Goal: Task Accomplishment & Management: Manage account settings

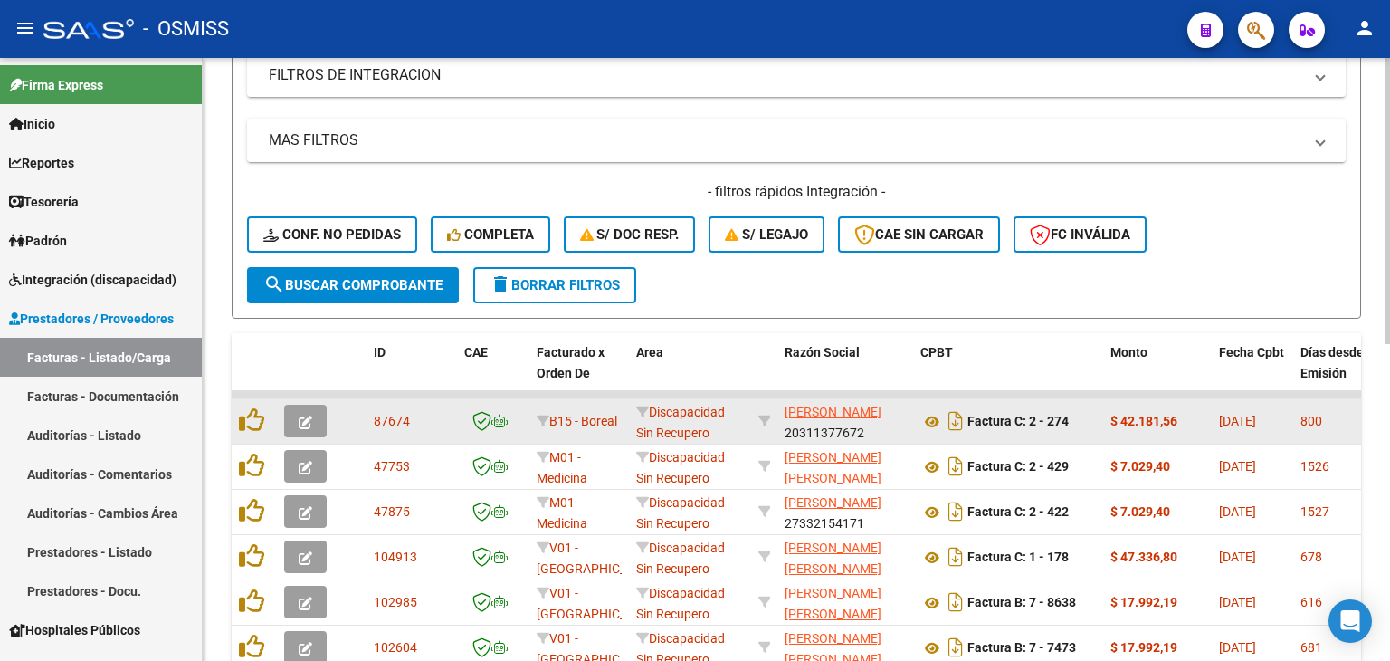
scroll to position [362, 0]
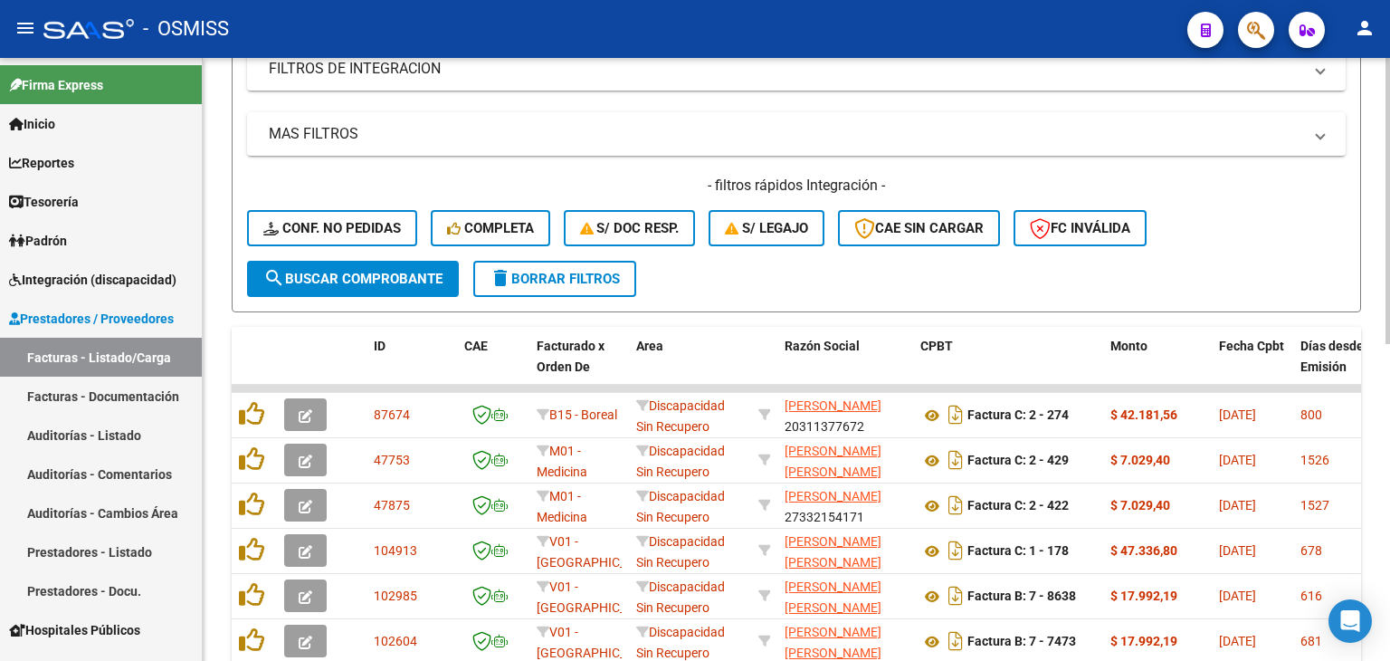
click at [387, 275] on span "search Buscar Comprobante" at bounding box center [352, 279] width 179 height 16
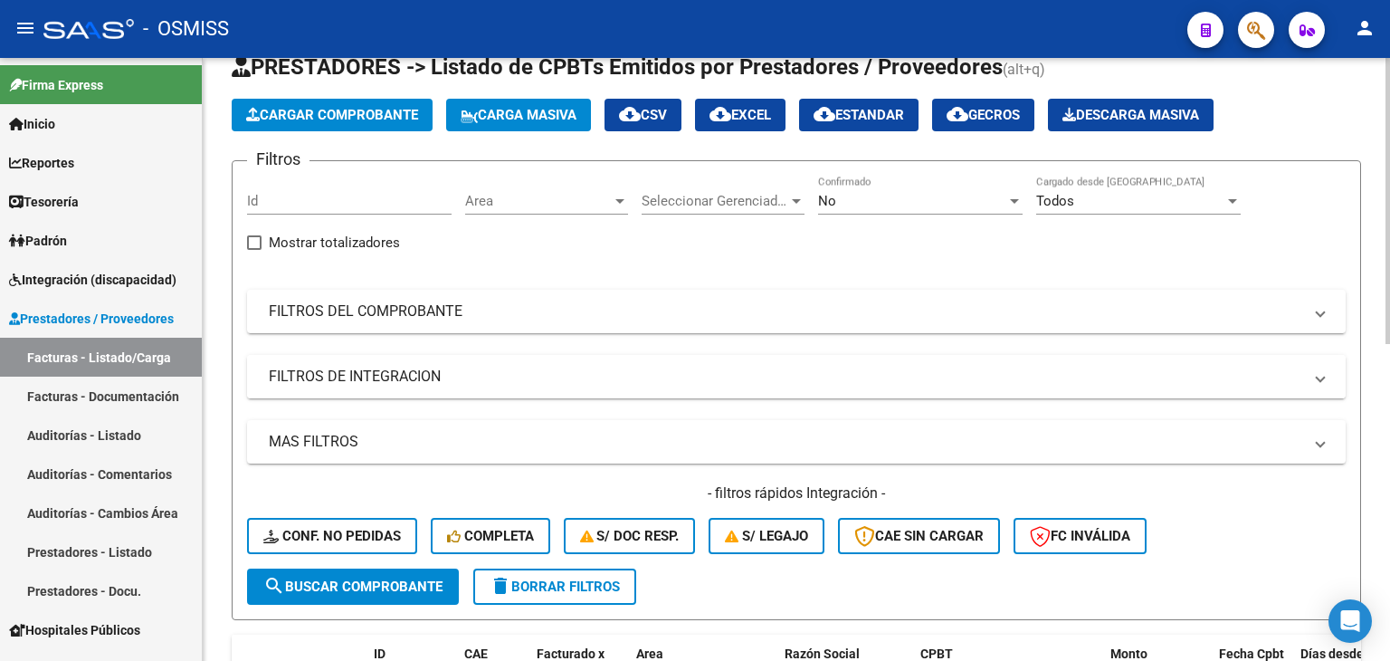
scroll to position [0, 0]
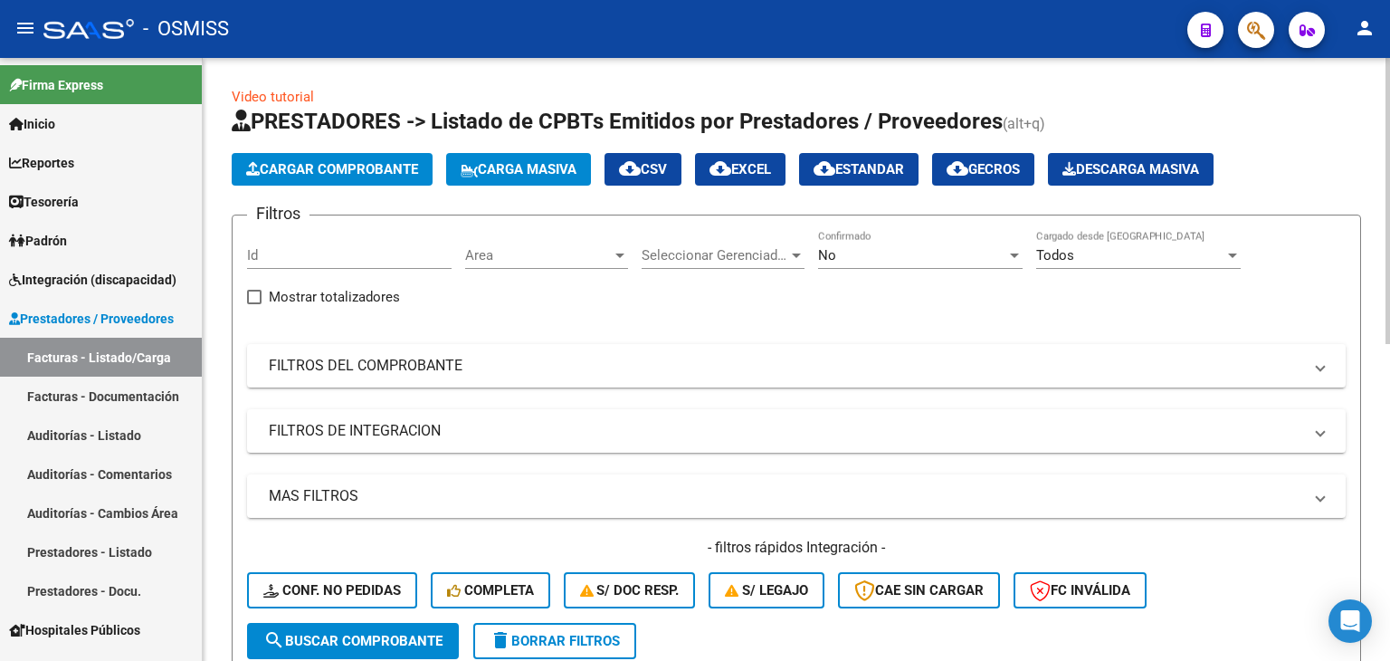
click at [555, 247] on span "Area" at bounding box center [538, 255] width 147 height 16
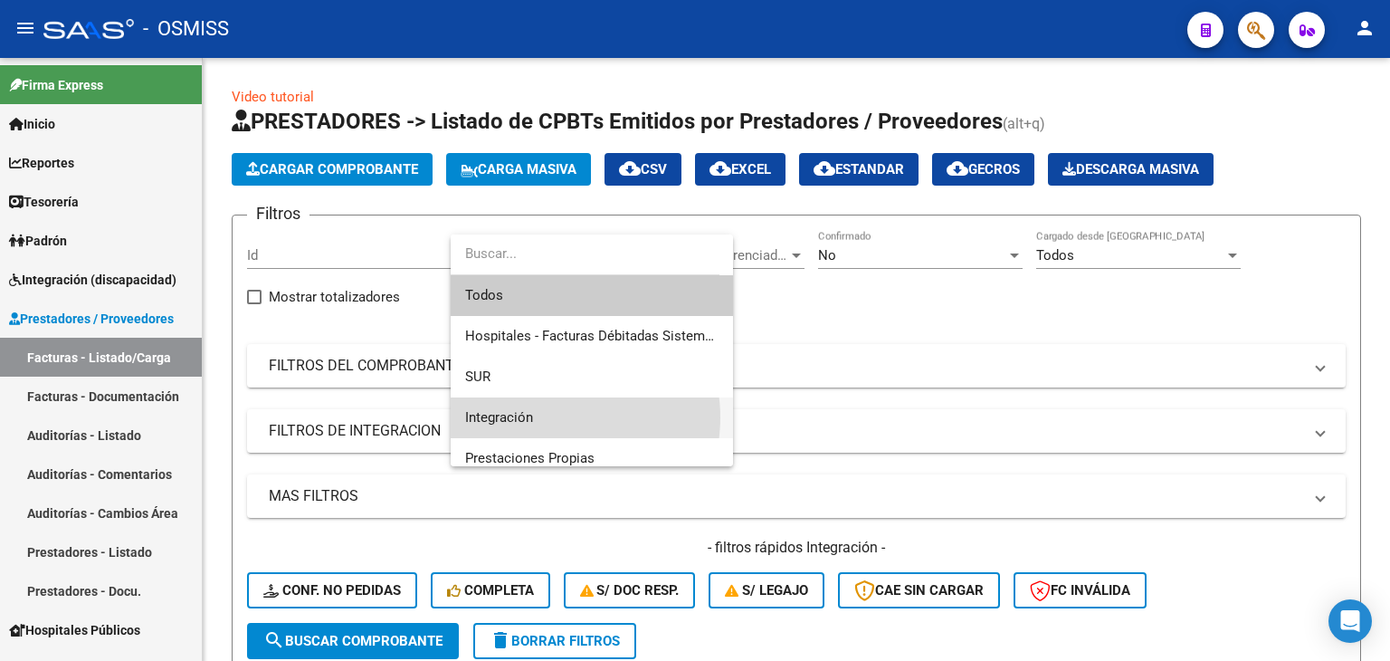
click at [549, 417] on span "Integración" at bounding box center [591, 417] width 253 height 41
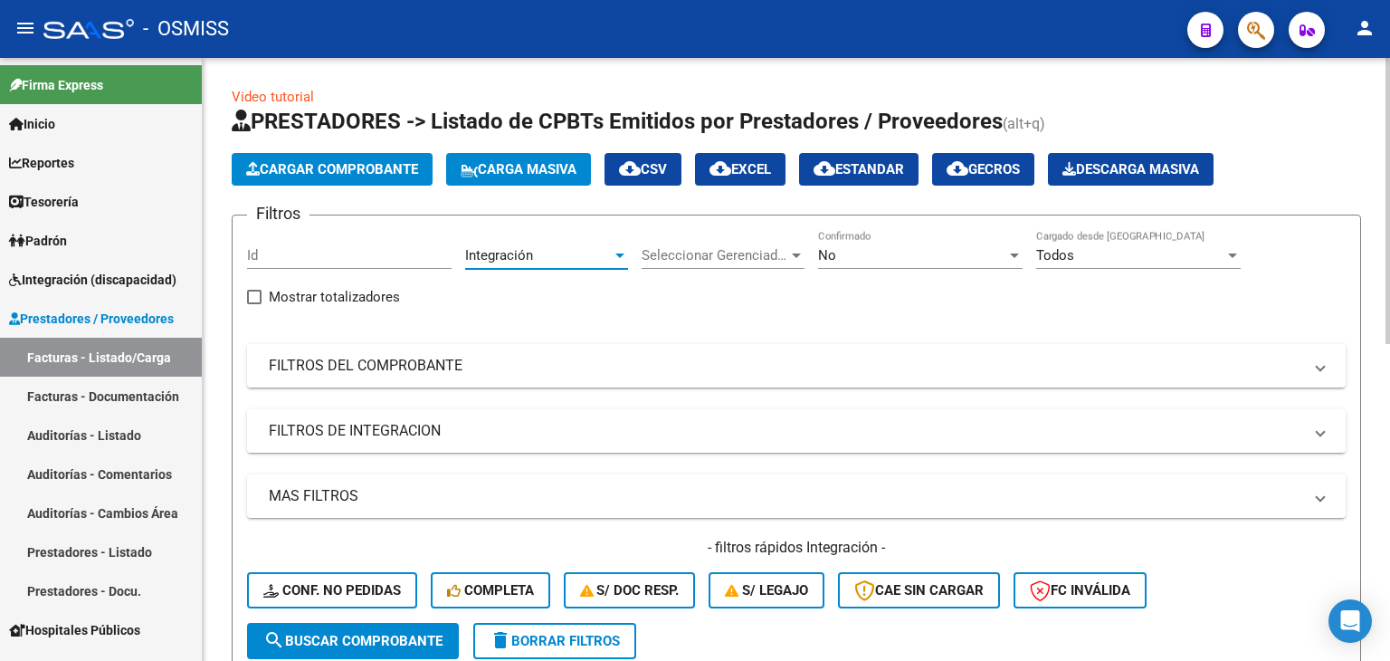
click at [467, 424] on mat-panel-title "FILTROS DE INTEGRACION" at bounding box center [785, 431] width 1033 height 20
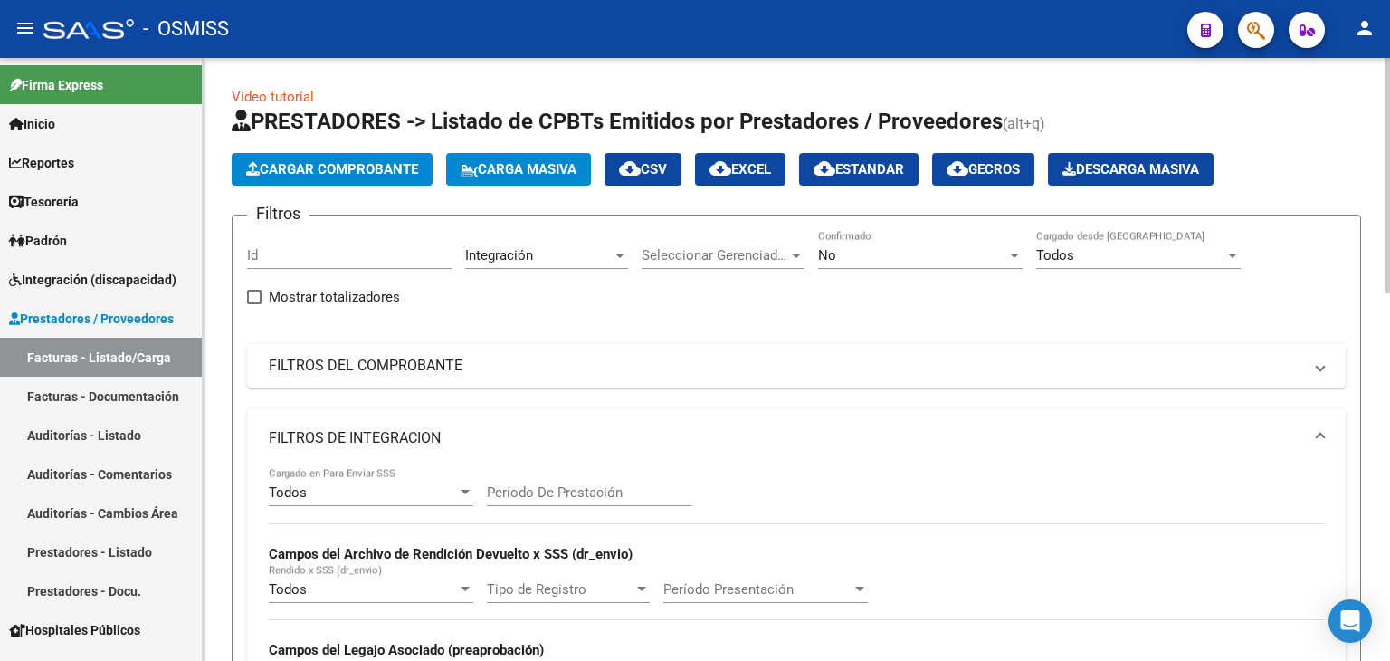
click at [546, 495] on input "Período De Prestación" at bounding box center [589, 492] width 205 height 16
click at [596, 433] on mat-panel-title "FILTROS DE INTEGRACION" at bounding box center [785, 438] width 1033 height 20
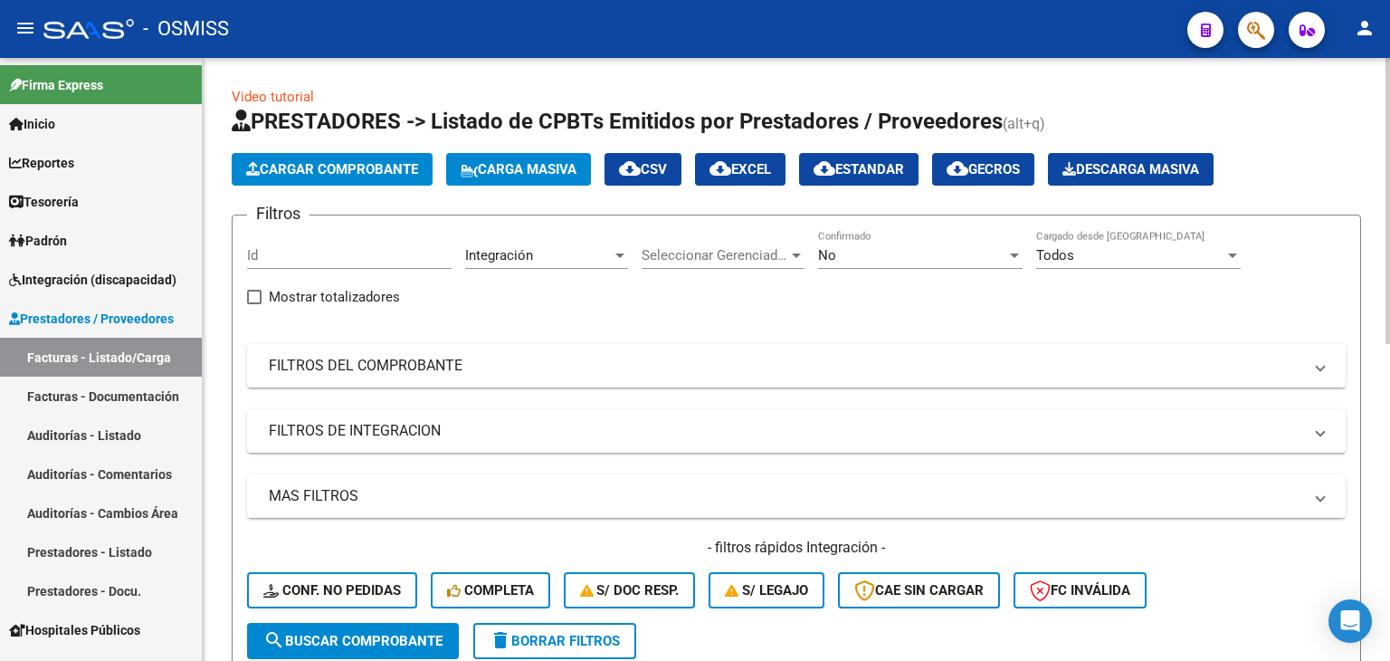
click at [366, 645] on span "search Buscar Comprobante" at bounding box center [352, 641] width 179 height 16
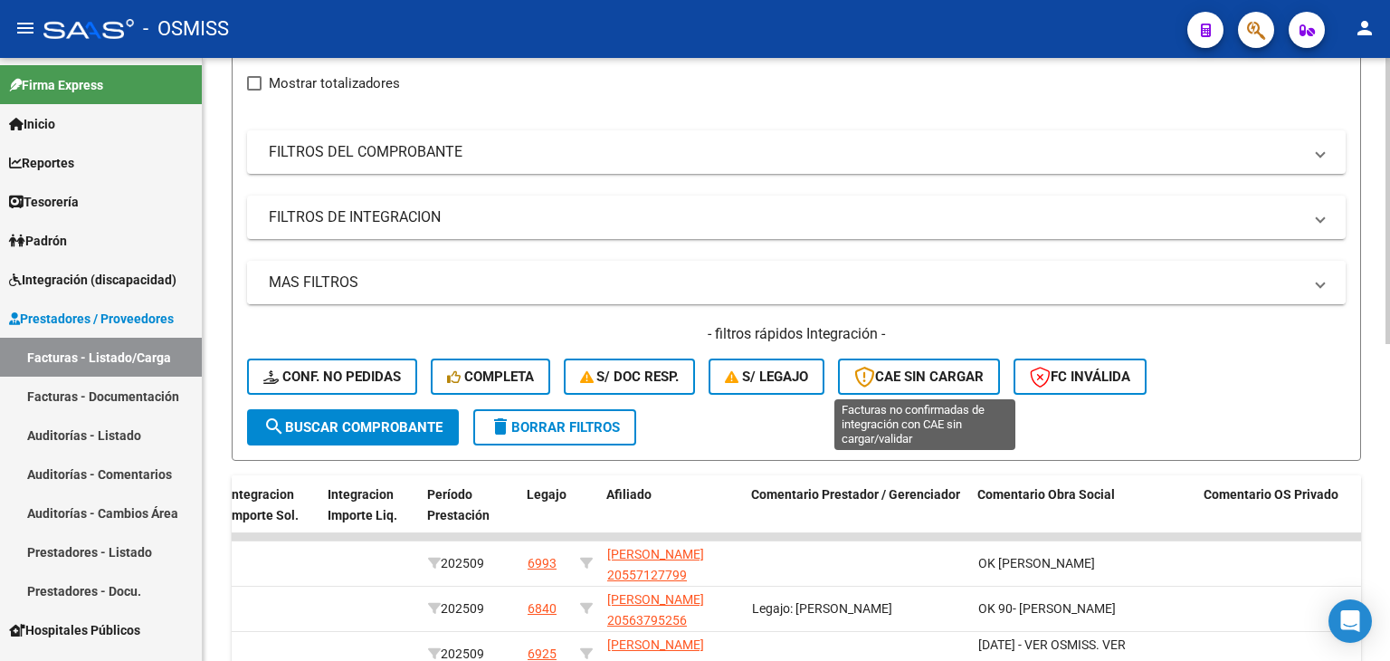
scroll to position [123, 0]
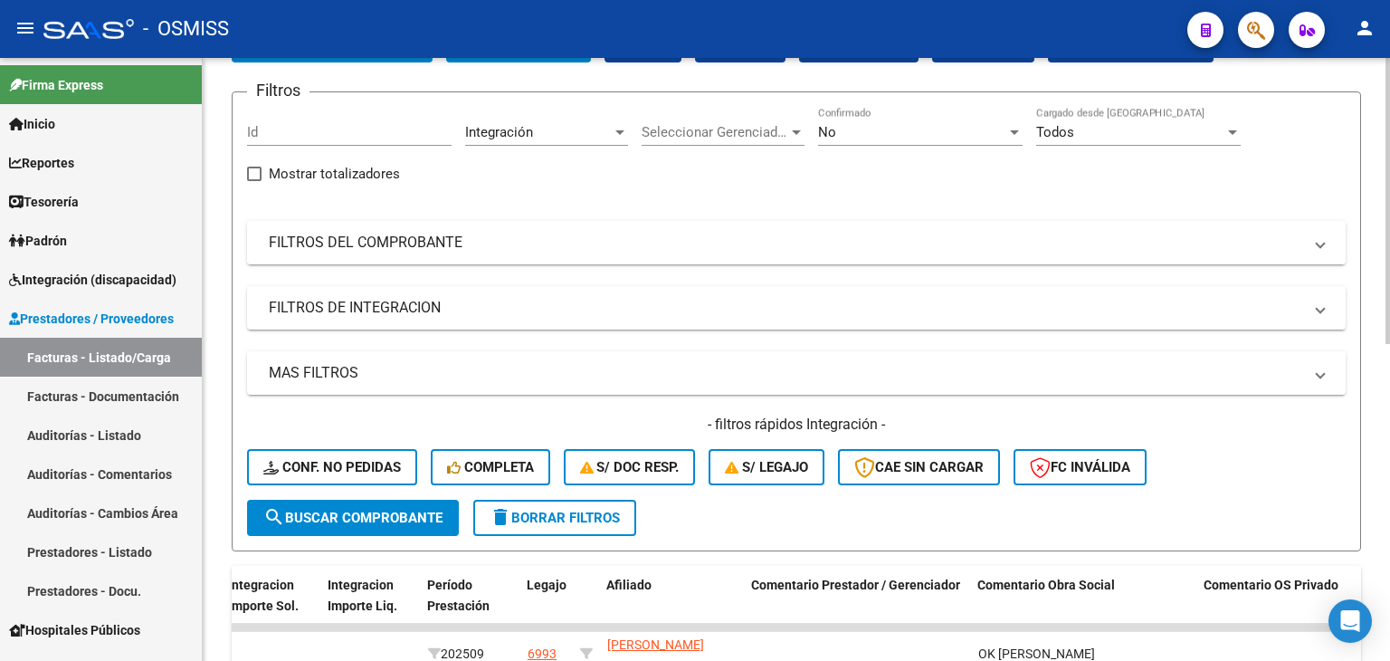
click at [638, 241] on mat-panel-title "FILTROS DEL COMPROBANTE" at bounding box center [785, 243] width 1033 height 20
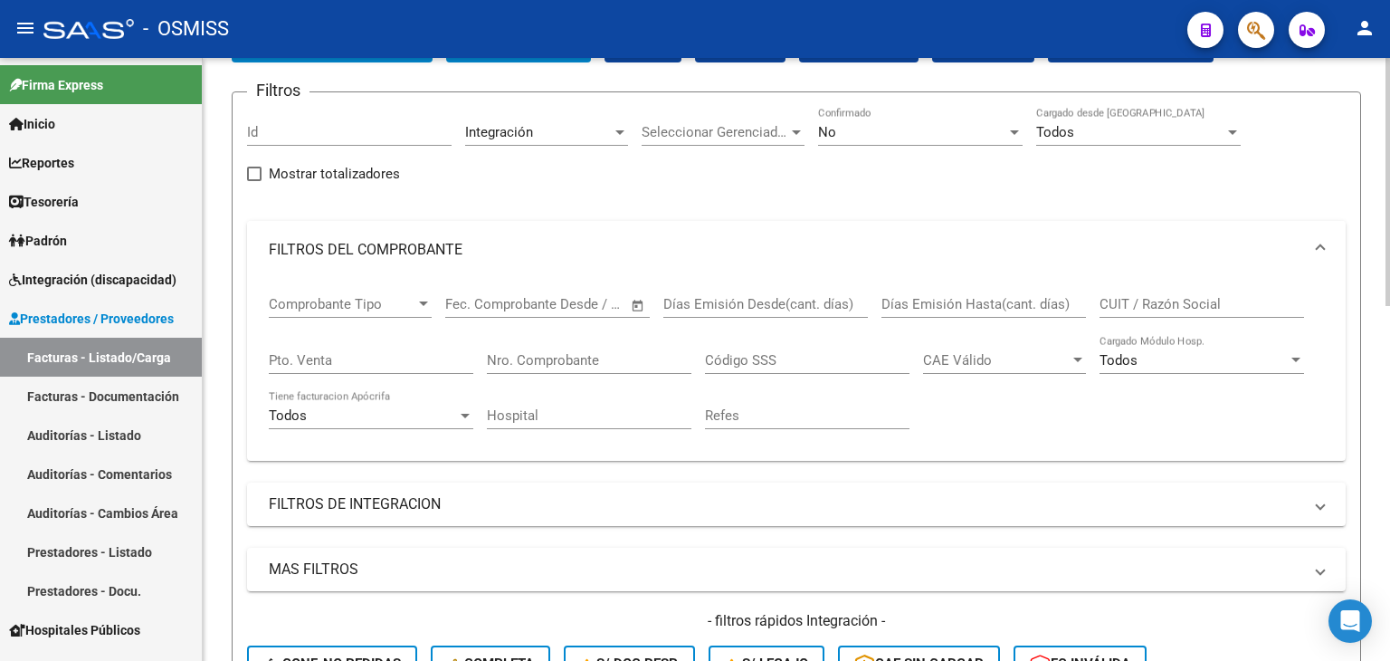
click at [703, 240] on mat-panel-title "FILTROS DEL COMPROBANTE" at bounding box center [785, 250] width 1033 height 20
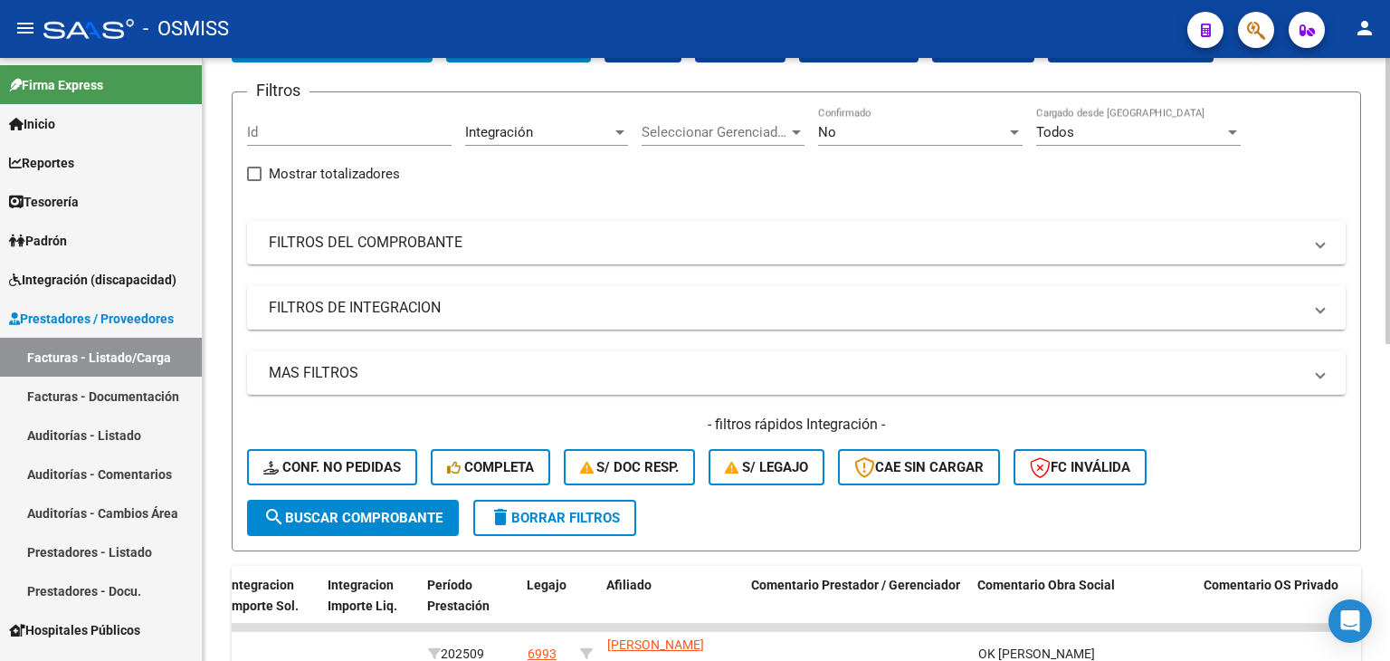
click at [677, 319] on mat-expansion-panel-header "FILTROS DE INTEGRACION" at bounding box center [796, 307] width 1099 height 43
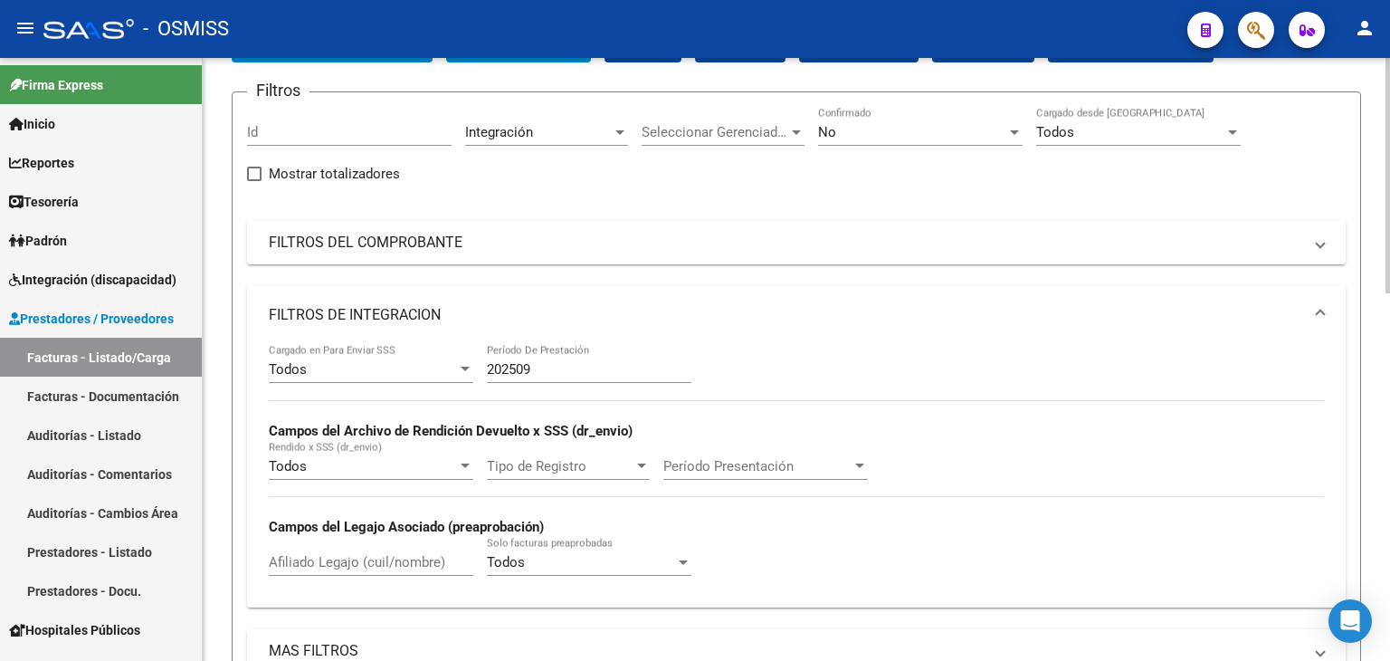
click at [612, 369] on input "202509" at bounding box center [589, 369] width 205 height 16
type input "202507"
click at [652, 312] on mat-panel-title "FILTROS DE INTEGRACION" at bounding box center [785, 315] width 1033 height 20
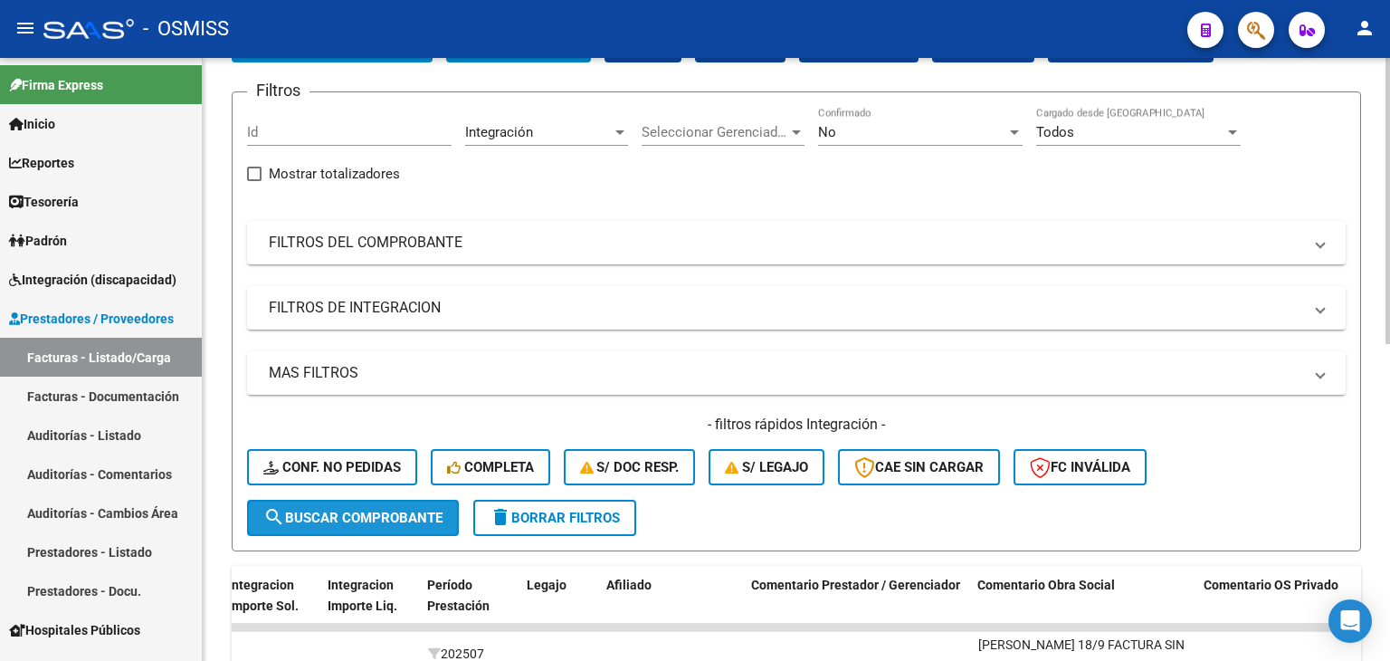
click at [400, 515] on span "search Buscar Comprobante" at bounding box center [352, 517] width 179 height 16
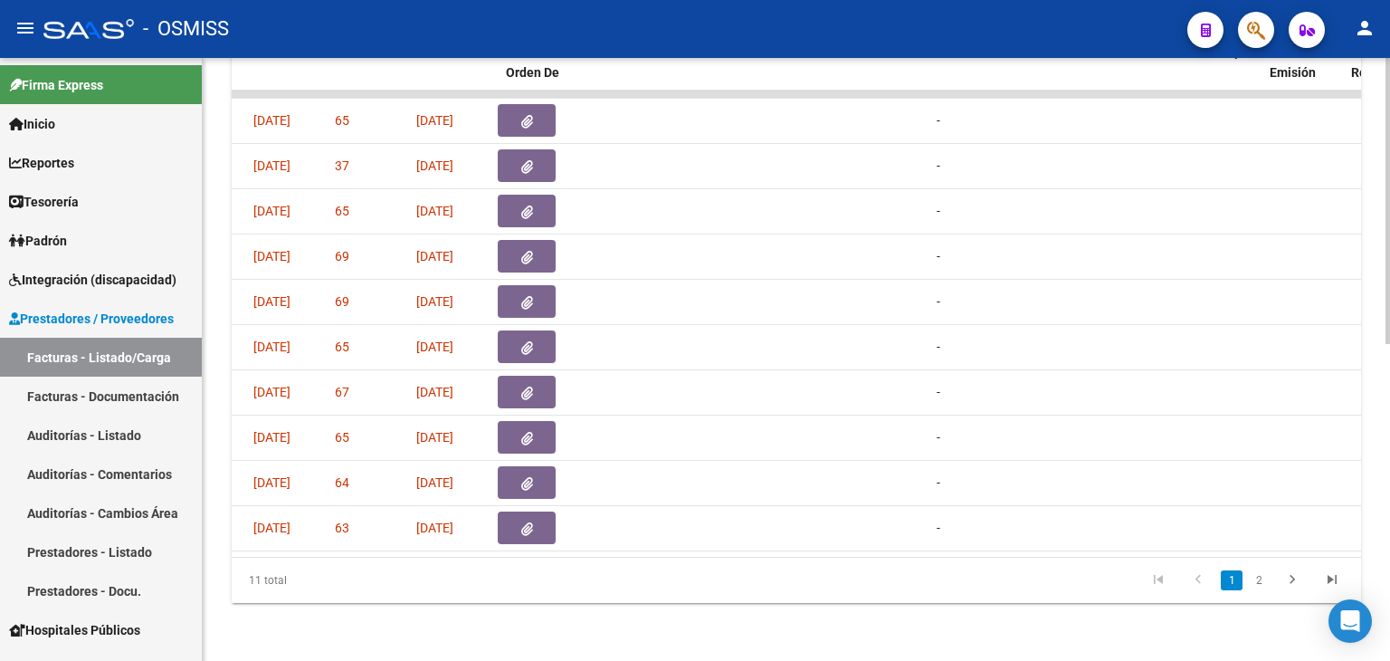
scroll to position [0, 0]
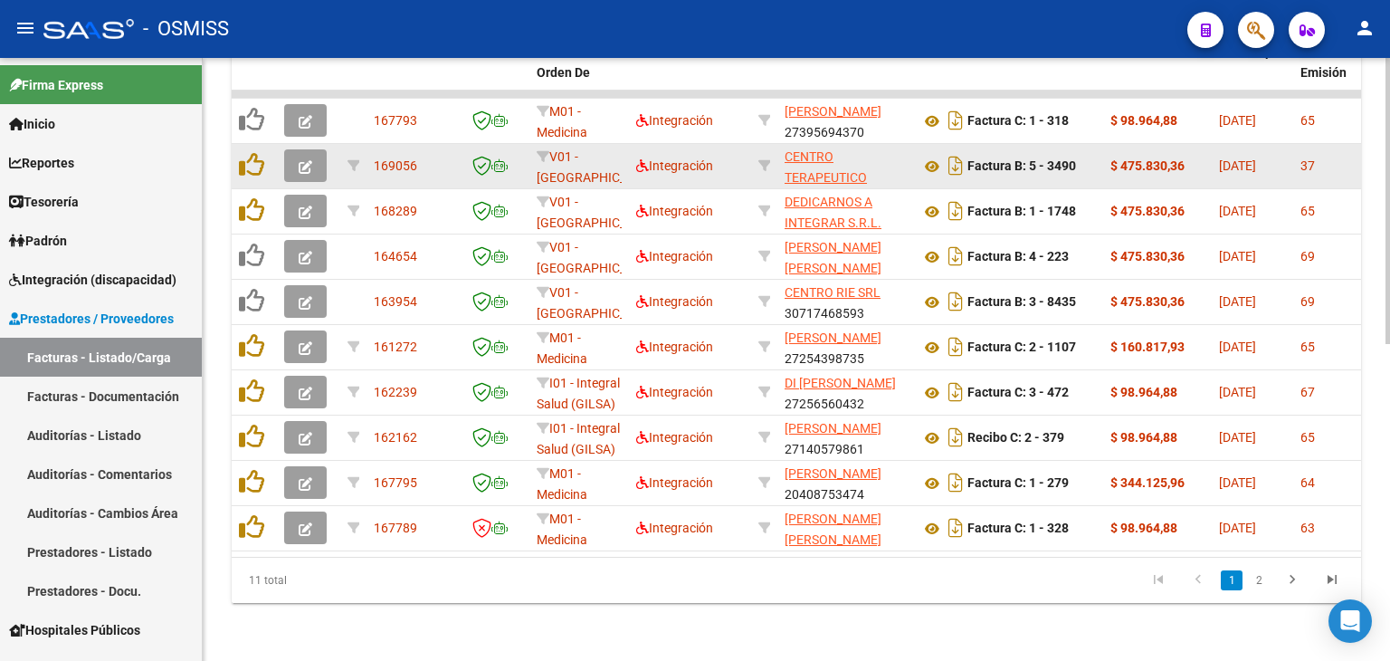
click at [308, 157] on span "button" at bounding box center [306, 165] width 14 height 16
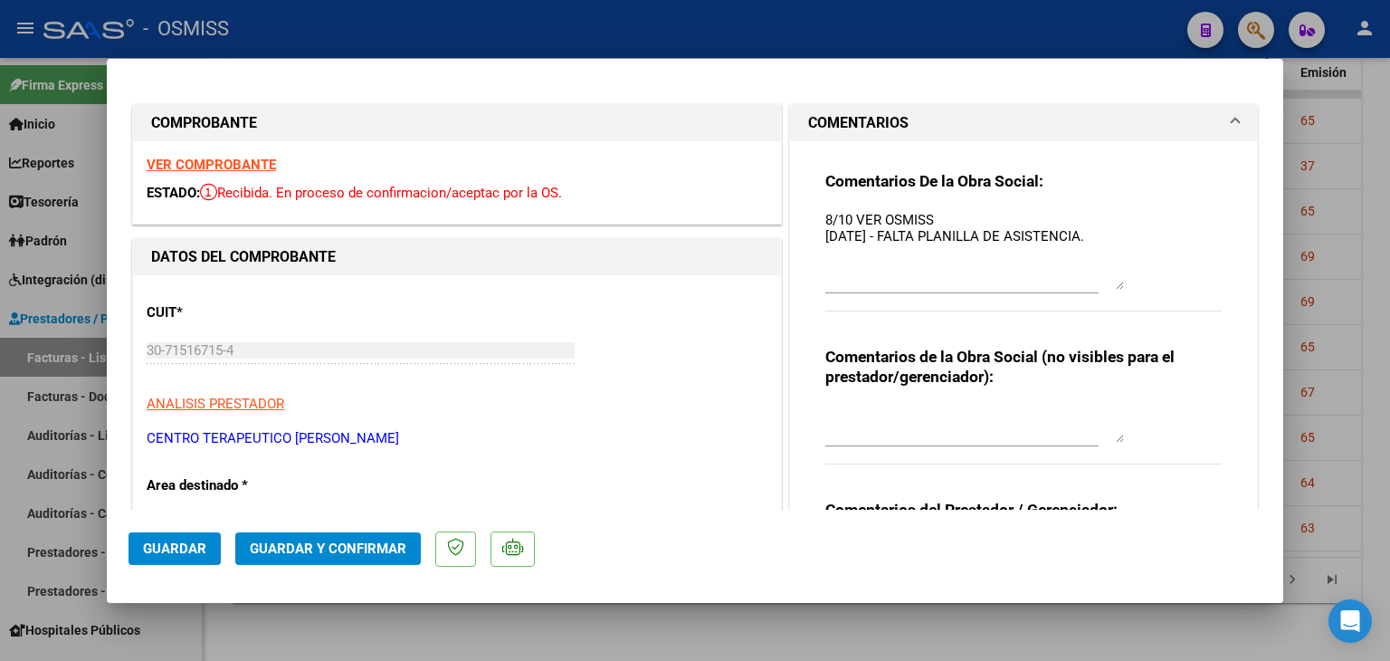
drag, startPoint x: 1112, startPoint y: 240, endPoint x: 1070, endPoint y: 273, distance: 54.1
click at [1135, 290] on div "Comentarios De la Obra Social: 8/10 VER OSMISS [DATE] - FALTA PLANILLA DE ASIST…" at bounding box center [1023, 251] width 396 height 160
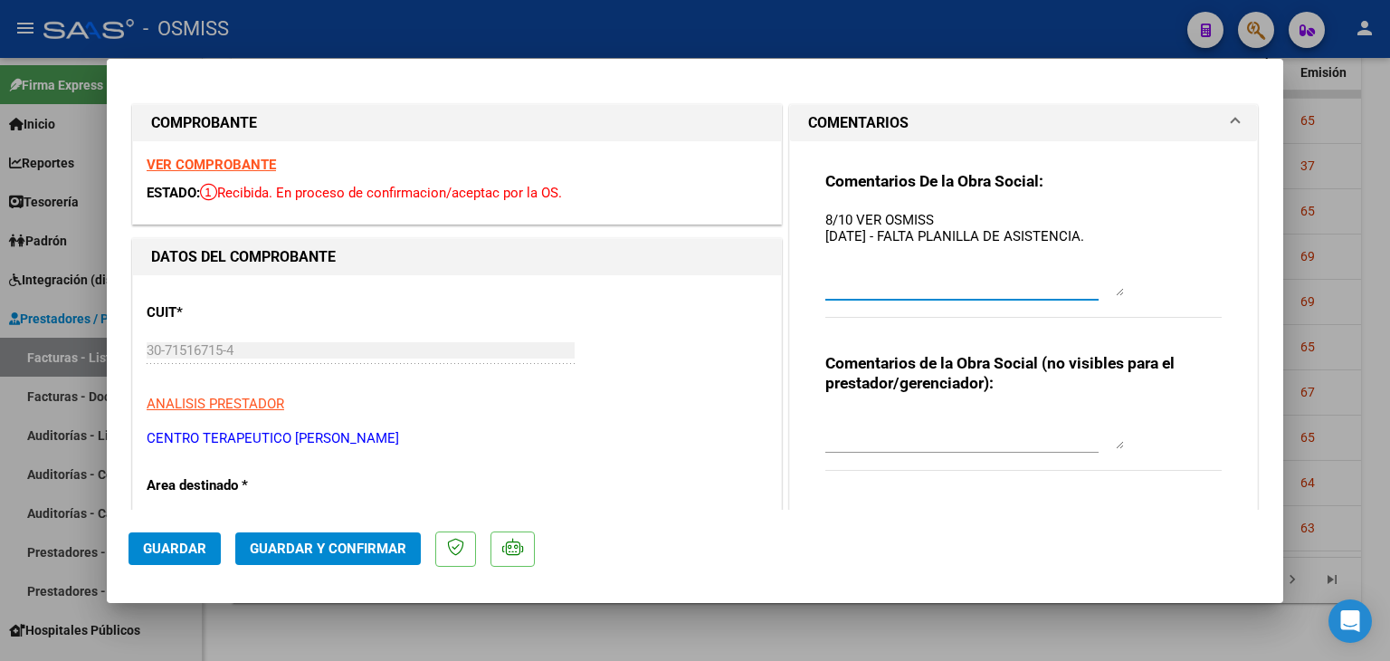
drag, startPoint x: 992, startPoint y: 262, endPoint x: 1032, endPoint y: 233, distance: 49.2
click at [991, 262] on textarea "8/10 VER OSMISS [DATE] - FALTA PLANILLA DE ASISTENCIA." at bounding box center [974, 253] width 299 height 86
drag, startPoint x: 956, startPoint y: 220, endPoint x: 769, endPoint y: 213, distance: 186.6
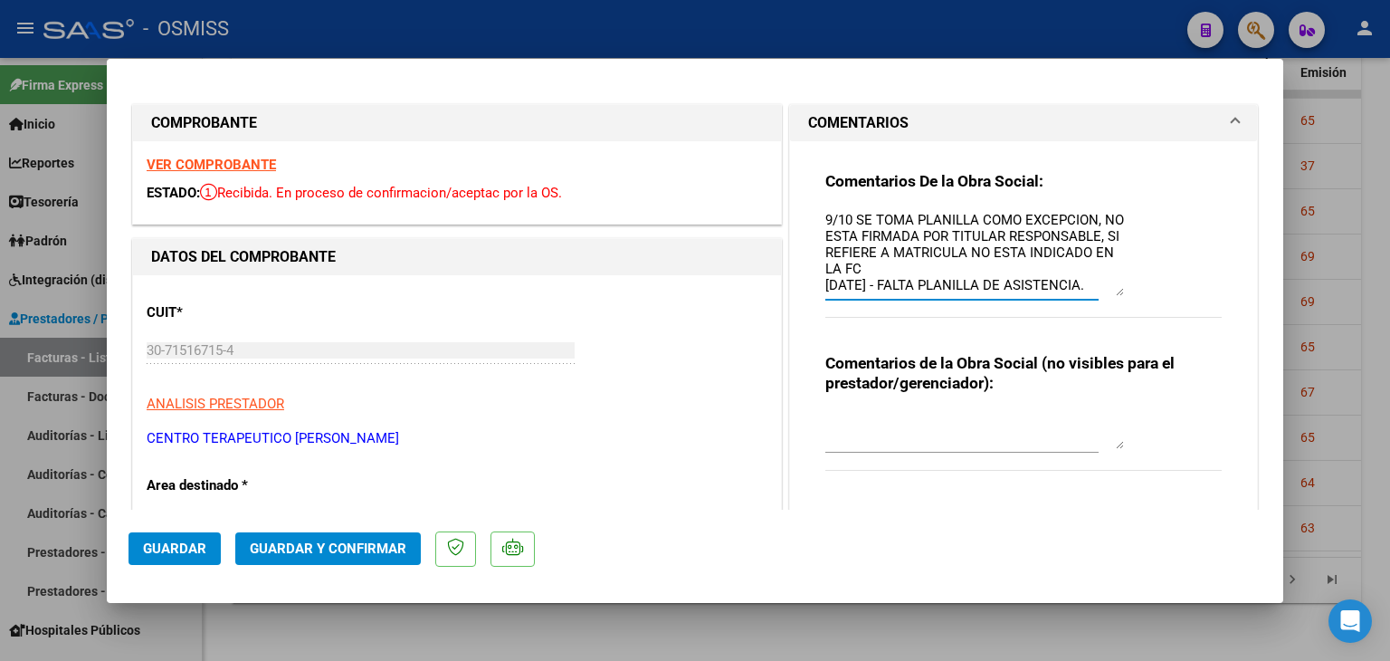
click at [941, 218] on textarea "9/10 SE TOMA PLANILLA COMO EXCEPCION, NO ESTA FIRMADA POR TITULAR RESPONSABLE, …" at bounding box center [974, 253] width 299 height 86
click at [1033, 216] on textarea "9/10 SE TOMA COMO EXCEPCION, NO ESTA FIRMADA POR TITULAR RESPONSABLE, SI REFIER…" at bounding box center [974, 253] width 299 height 86
click at [1075, 248] on textarea "9/10 SE TOMA COMO EXCEPCION, LA PLANILLA NO ESTA FIRMADA POR TITULAR RESPONSABL…" at bounding box center [974, 253] width 299 height 86
click at [1026, 222] on textarea "9/10 SE TOMA COMO EXCEPCION, LA PLANILLA NO ESTA FIRMADA POR TITULAR RESPONSABL…" at bounding box center [974, 253] width 299 height 86
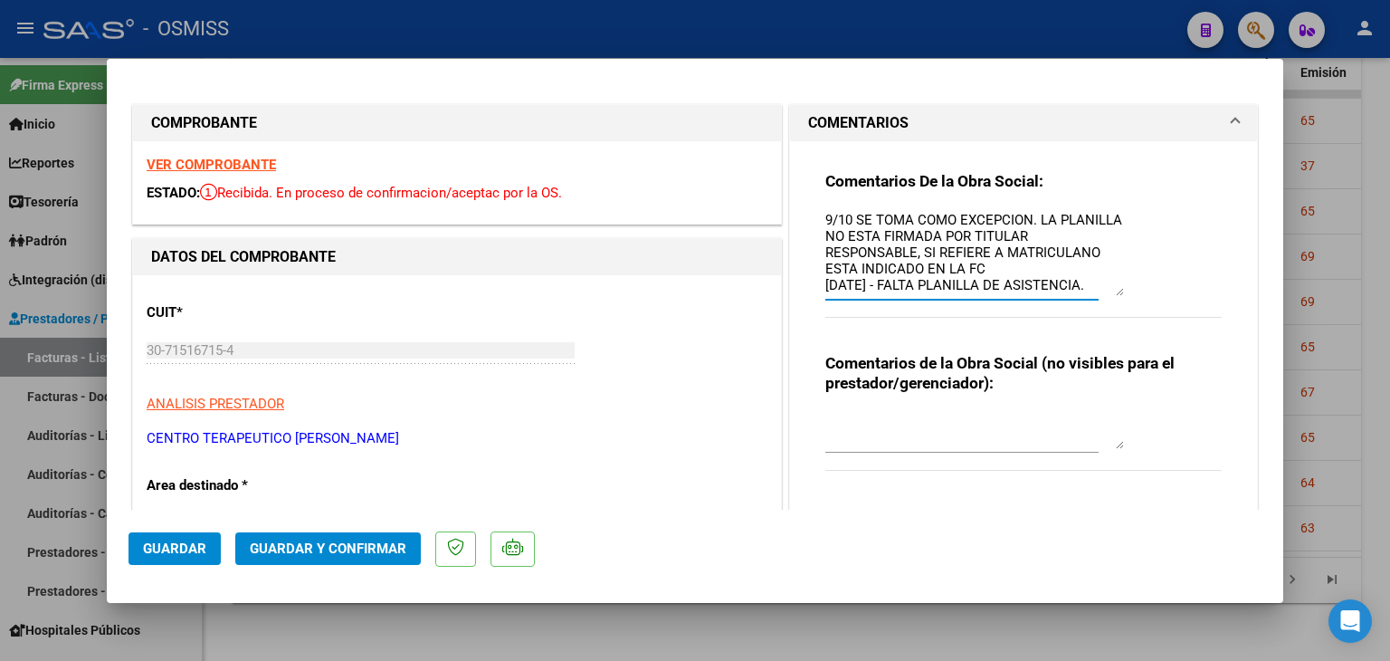
click at [918, 253] on textarea "9/10 SE TOMA COMO EXCEPCION. LA PLANILLA NO ESTA FIRMADA POR TITULAR RESPONSABL…" at bounding box center [974, 253] width 299 height 86
click at [990, 252] on textarea "9/10 SE TOMA COMO EXCEPCION. LA PLANILLA NO ESTA FIRMADA POR TITULAR RESPONSABL…" at bounding box center [974, 253] width 299 height 86
click at [985, 252] on textarea "9/10 SE TOMA COMO EXCEPCION. LA PLANILLA NO ESTA FIRMADA POR TITULAR RESPONSABL…" at bounding box center [974, 253] width 299 height 86
click at [1068, 252] on textarea "9/10 SE TOMA COMO EXCEPCION. LA PLANILLA NO ESTA FIRMADA POR TITULAR RESPONSABL…" at bounding box center [974, 253] width 299 height 86
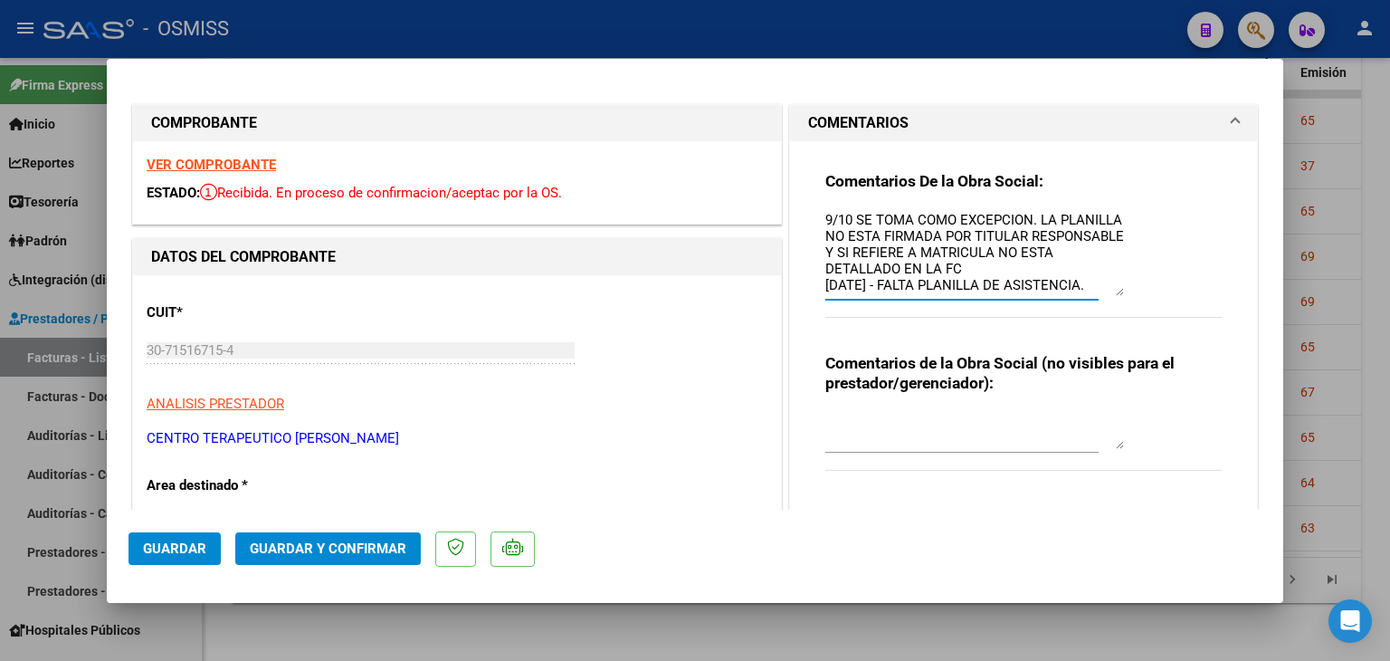
click at [1132, 234] on div "Comentarios De la Obra Social: 9/10 SE TOMA COMO EXCEPCION. LA PLANILLA NO ESTA…" at bounding box center [1023, 254] width 396 height 167
click at [1121, 236] on div "Comentarios De la Obra Social: 9/10 SE TOMA COMO EXCEPCION. LA PLANILLA NO ESTA…" at bounding box center [1023, 254] width 396 height 167
click at [1108, 229] on textarea "9/10 SE TOMA COMO EXCEPCION. LA PLANILLA NO ESTA FIRMADA POR TITULAR RESPONSABL…" at bounding box center [974, 253] width 299 height 86
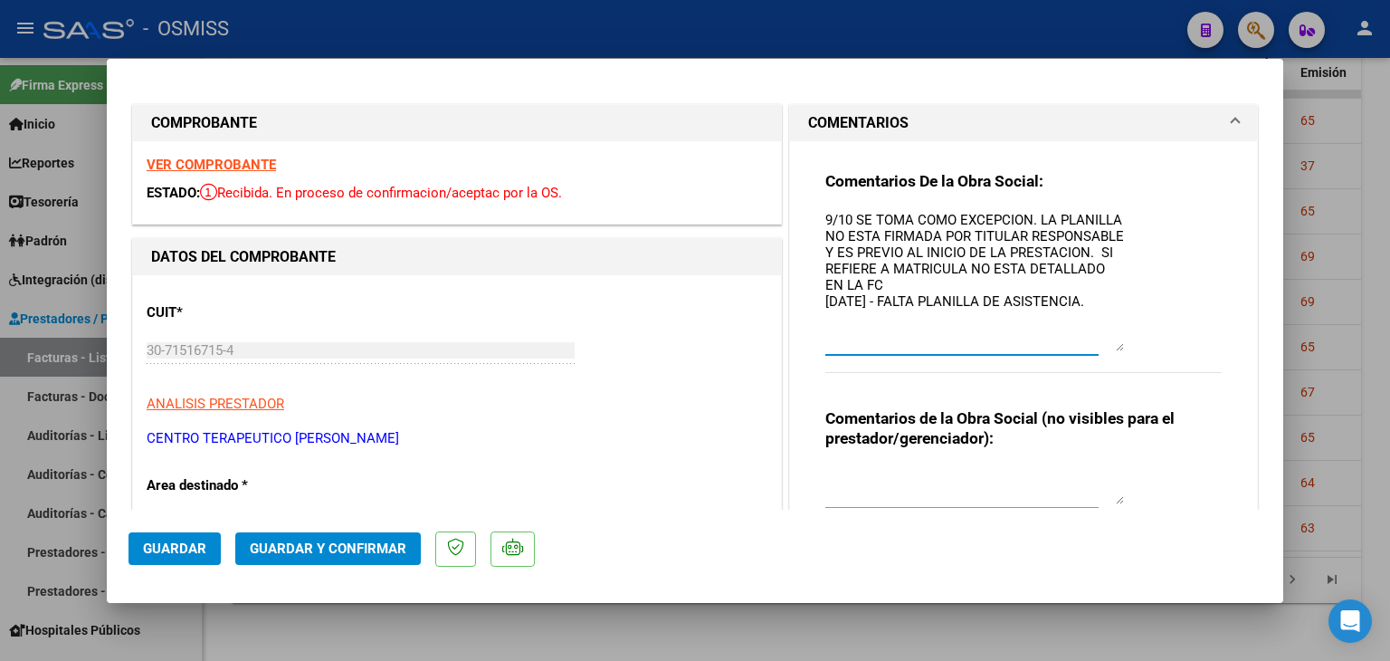
drag, startPoint x: 1108, startPoint y: 292, endPoint x: 1146, endPoint y: 374, distance: 89.9
click at [1146, 374] on div "Comentarios De la Obra Social: 9/10 SE TOMA COMO EXCEPCION. LA PLANILLA NO ESTA…" at bounding box center [1023, 282] width 396 height 222
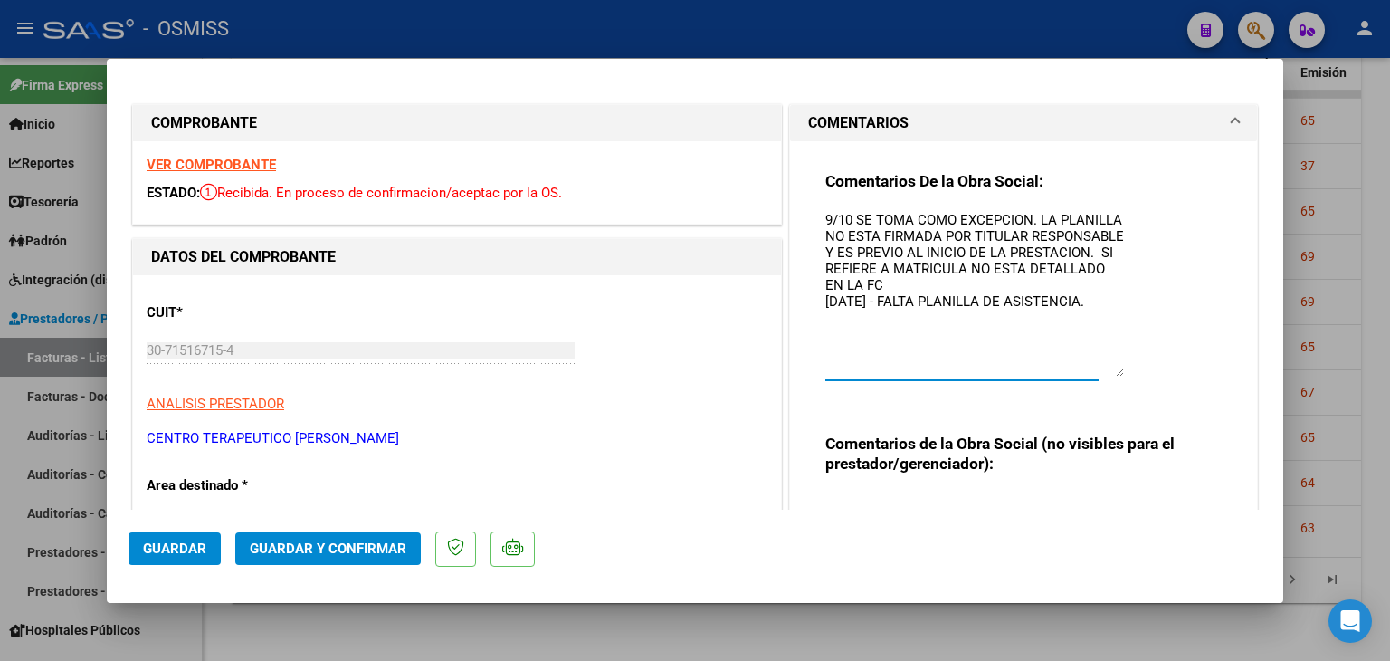
click at [894, 254] on textarea "9/10 SE TOMA COMO EXCEPCION. LA PLANILLA NO ESTA FIRMADA POR TITULAR RESPONSABL…" at bounding box center [974, 293] width 299 height 167
click at [958, 264] on textarea "9/10 SE TOMA COMO EXCEPCION. LA PLANILLA NO ESTA FIRMADA POR TITULAR RESPONSABL…" at bounding box center [974, 293] width 299 height 167
click at [1096, 270] on textarea "9/10 SE TOMA COMO EXCEPCION. LA PLANILLA NO ESTA FIRMADA POR TITULAR RESPONSABL…" at bounding box center [974, 293] width 299 height 167
click at [899, 281] on textarea "9/10 SE TOMA COMO EXCEPCION. LA PLANILLA NO ESTA FIRMADA POR TITULAR RESPONSABL…" at bounding box center [974, 293] width 299 height 167
click at [825, 215] on textarea "9/10 SE TOMA COMO EXCEPCION. LA PLANILLA NO ESTA FIRMADA POR TITULAR RESPONSABL…" at bounding box center [974, 293] width 299 height 167
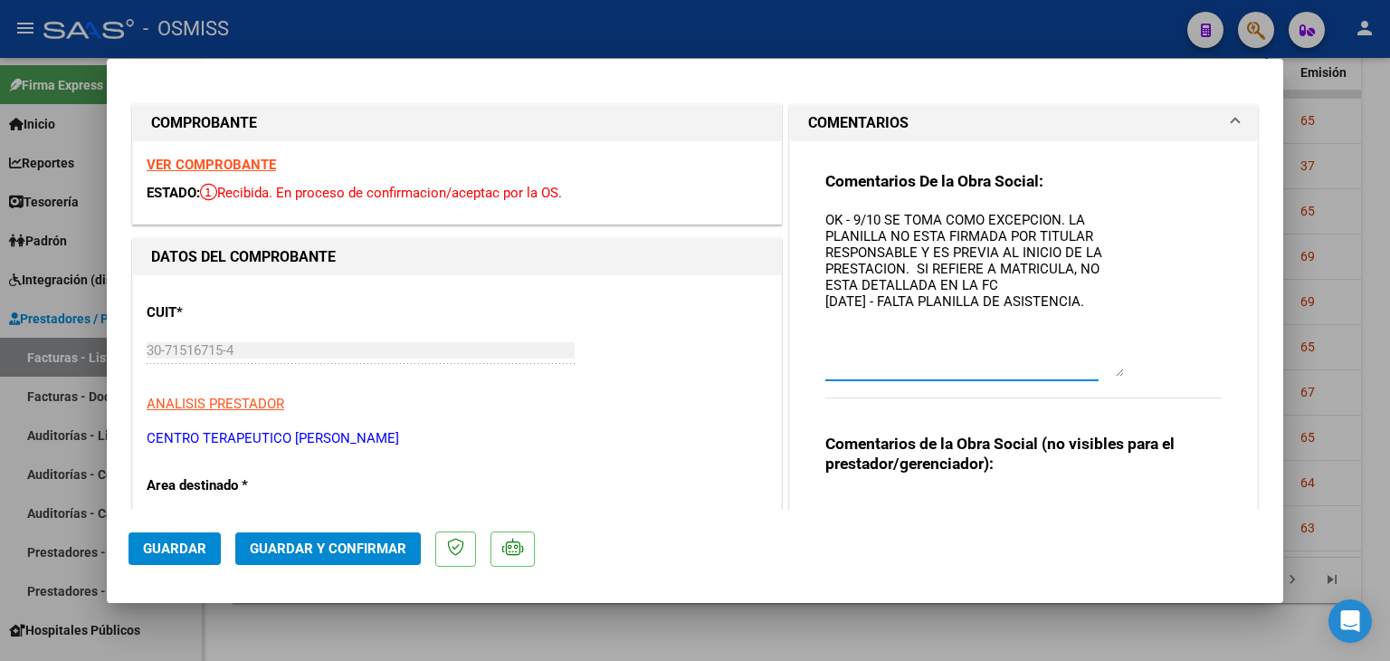
type textarea "OK - 9/10 SE TOMA COMO EXCEPCION. LA PLANILLA NO ESTA FIRMADA POR TITULAR RESPO…"
click at [176, 548] on span "Guardar" at bounding box center [174, 548] width 63 height 16
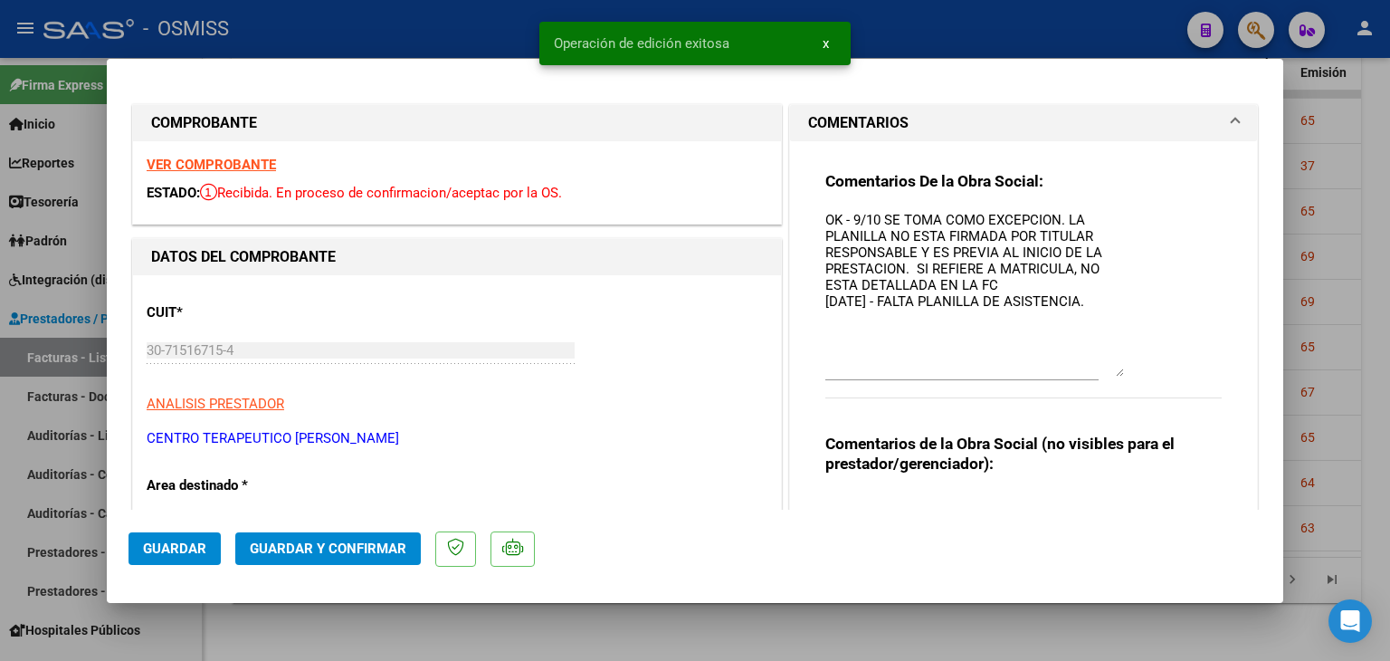
click at [445, 633] on div at bounding box center [695, 330] width 1390 height 661
type input "$ 0,00"
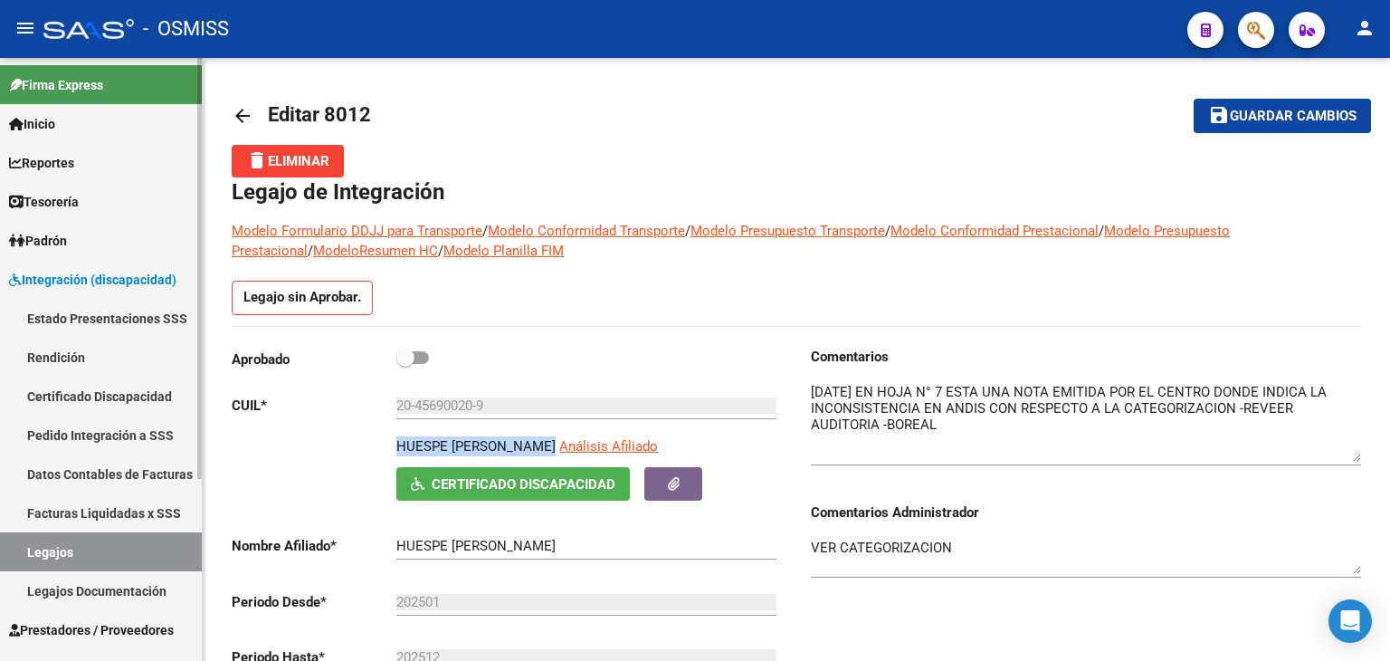
click at [142, 548] on link "Legajos" at bounding box center [101, 551] width 202 height 39
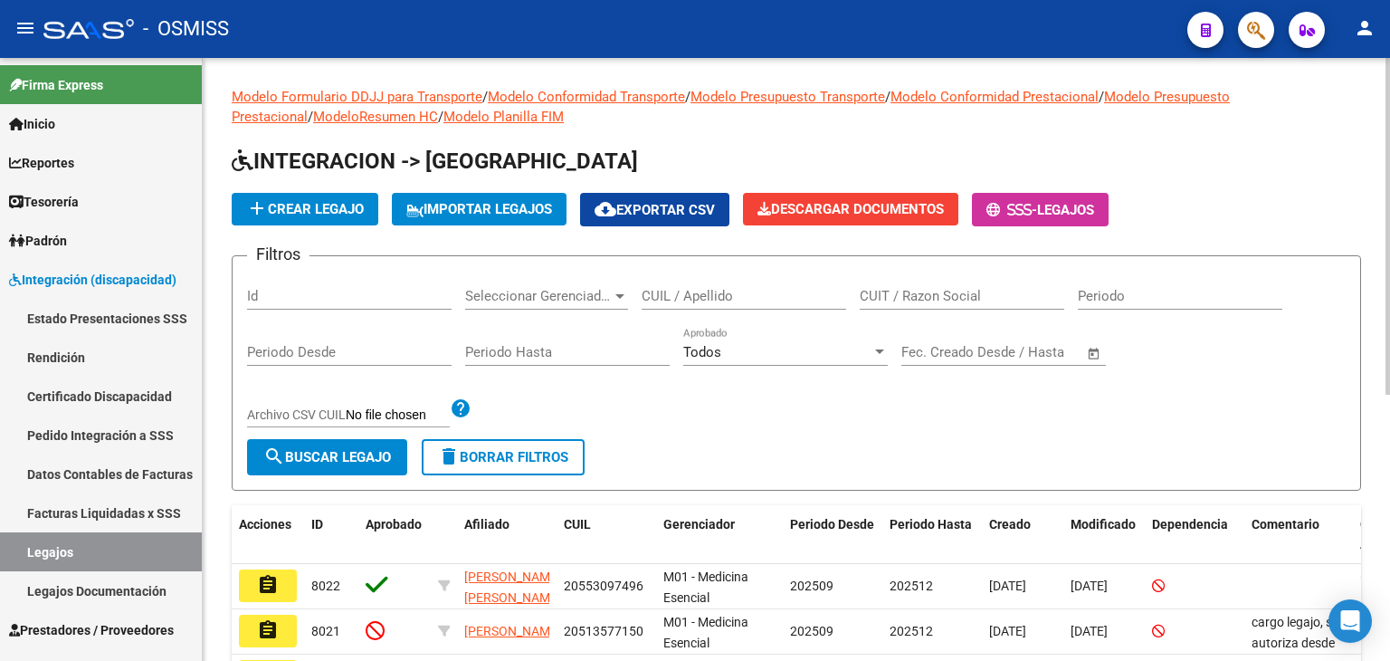
click at [691, 290] on input "CUIL / Apellido" at bounding box center [744, 296] width 205 height 16
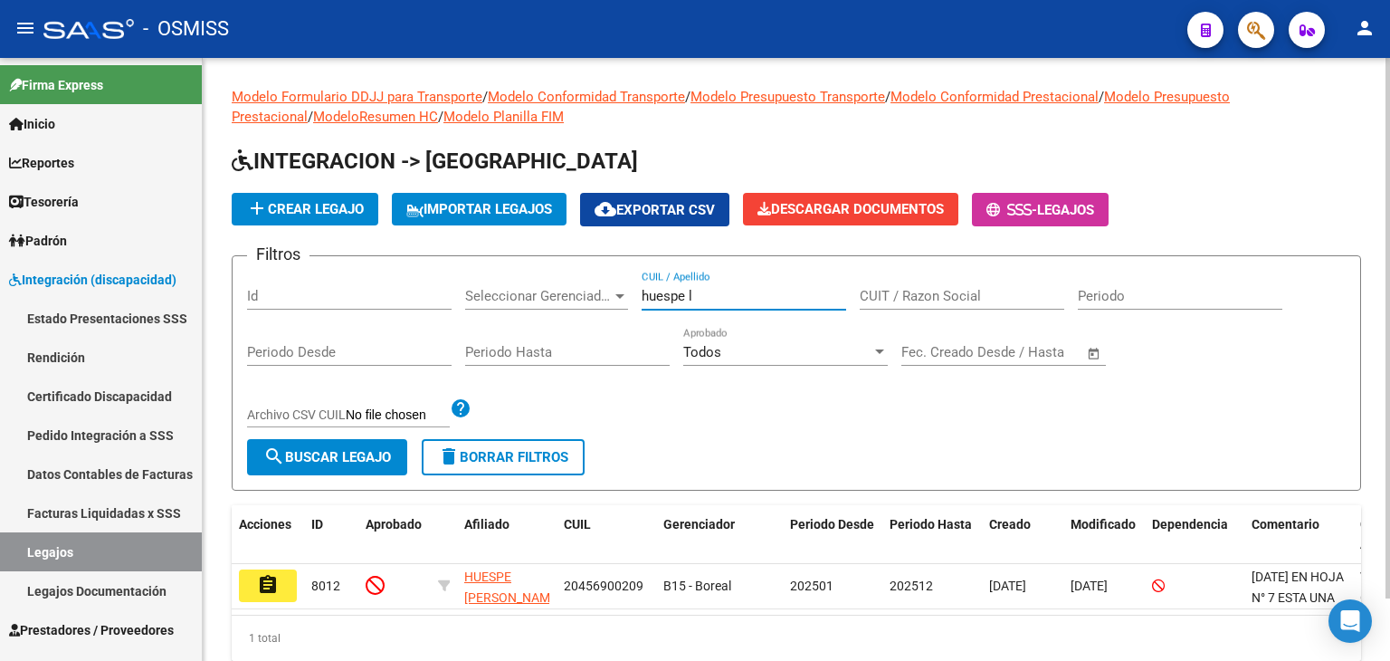
scroll to position [69, 0]
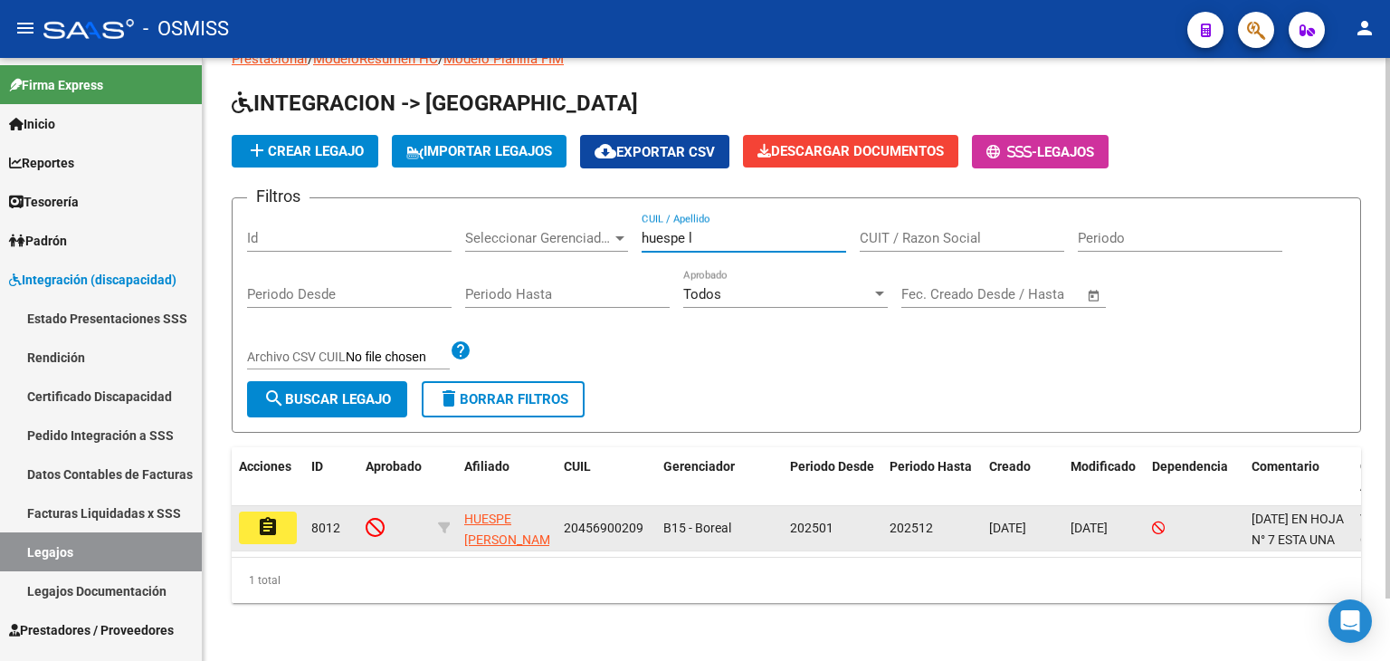
type input "huespe l"
click at [259, 516] on mat-icon "assignment" at bounding box center [268, 527] width 22 height 22
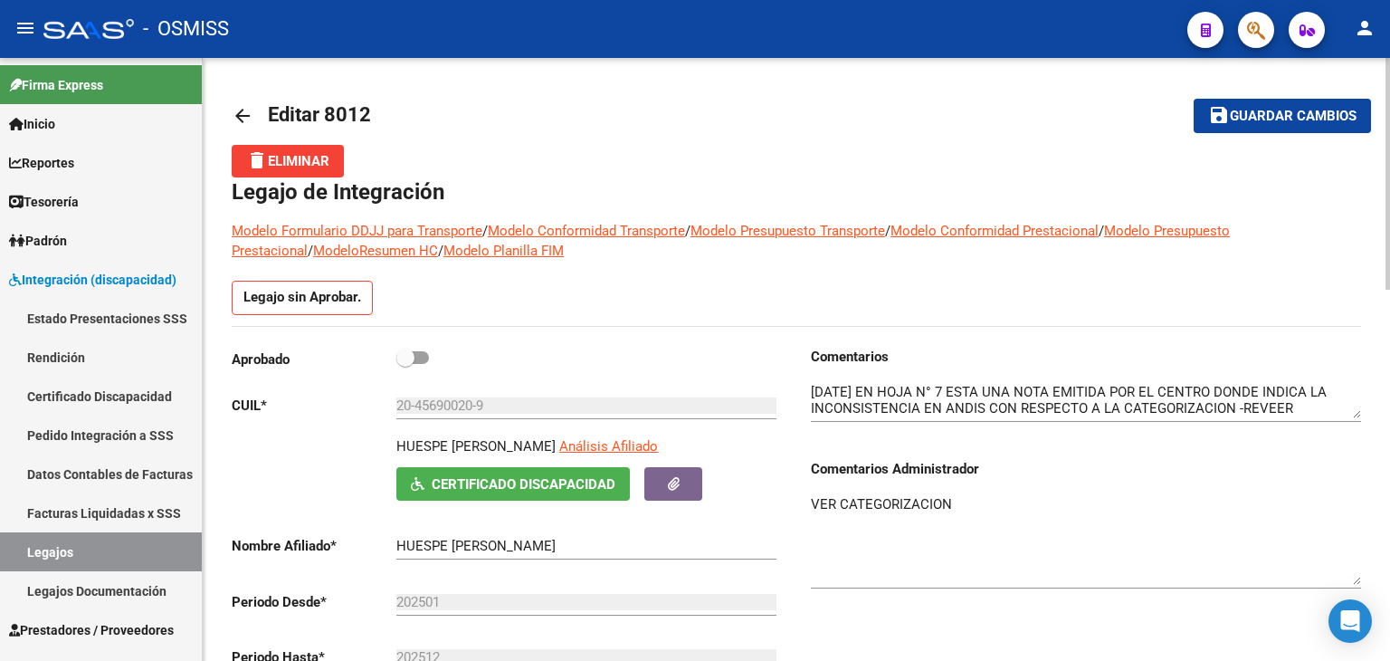
drag, startPoint x: 1356, startPoint y: 526, endPoint x: 1389, endPoint y: 585, distance: 68.0
drag, startPoint x: 974, startPoint y: 502, endPoint x: 804, endPoint y: 509, distance: 170.3
click at [804, 509] on div "Comentarios Comentarios Administrador VER CATEGORIZACION" at bounding box center [1078, 551] width 565 height 409
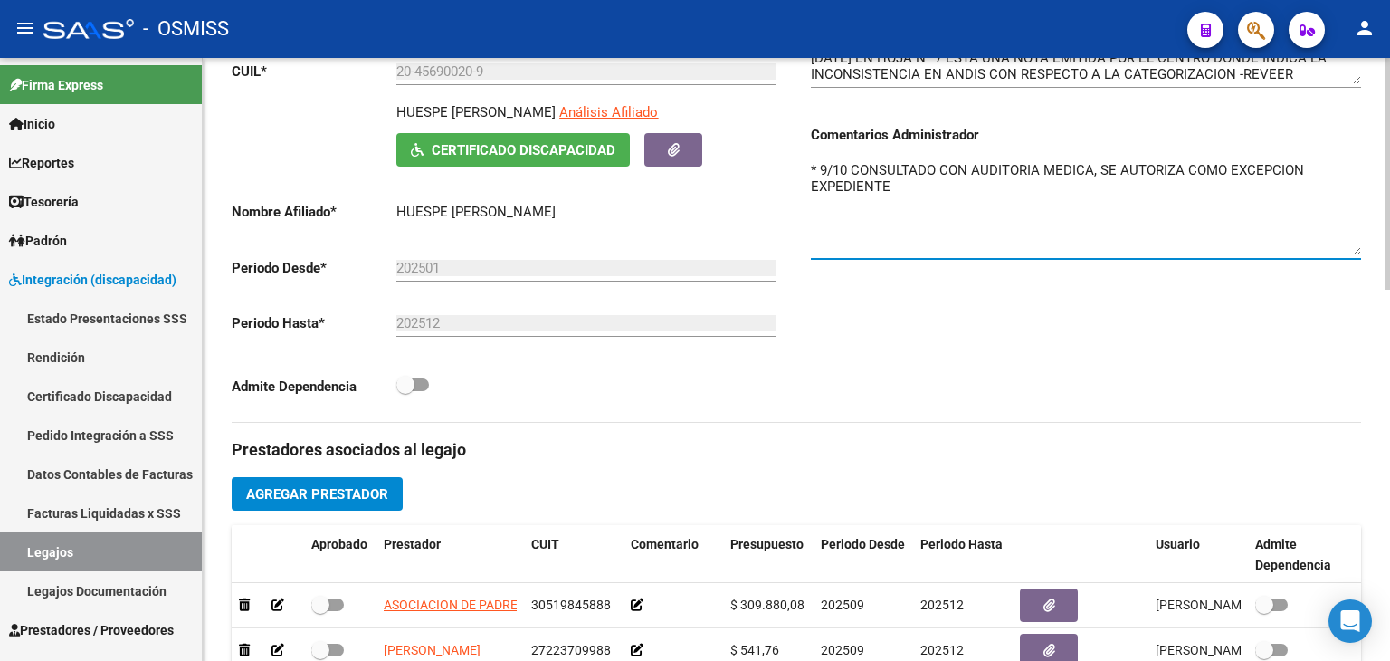
scroll to position [181, 0]
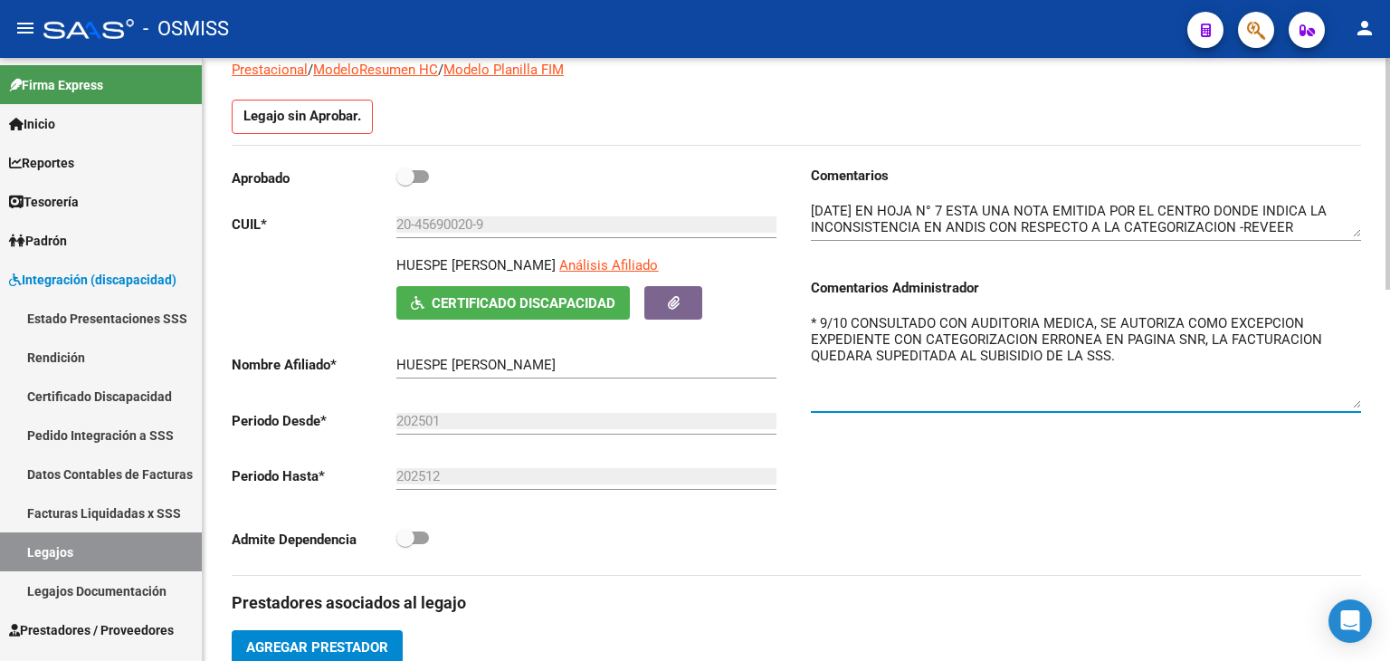
click at [1207, 328] on textarea "* 9/10 CONSULTADO CON AUDITORIA MEDICA, SE AUTORIZA COMO EXCEPCION EXPEDIENTE C…" at bounding box center [1086, 360] width 550 height 95
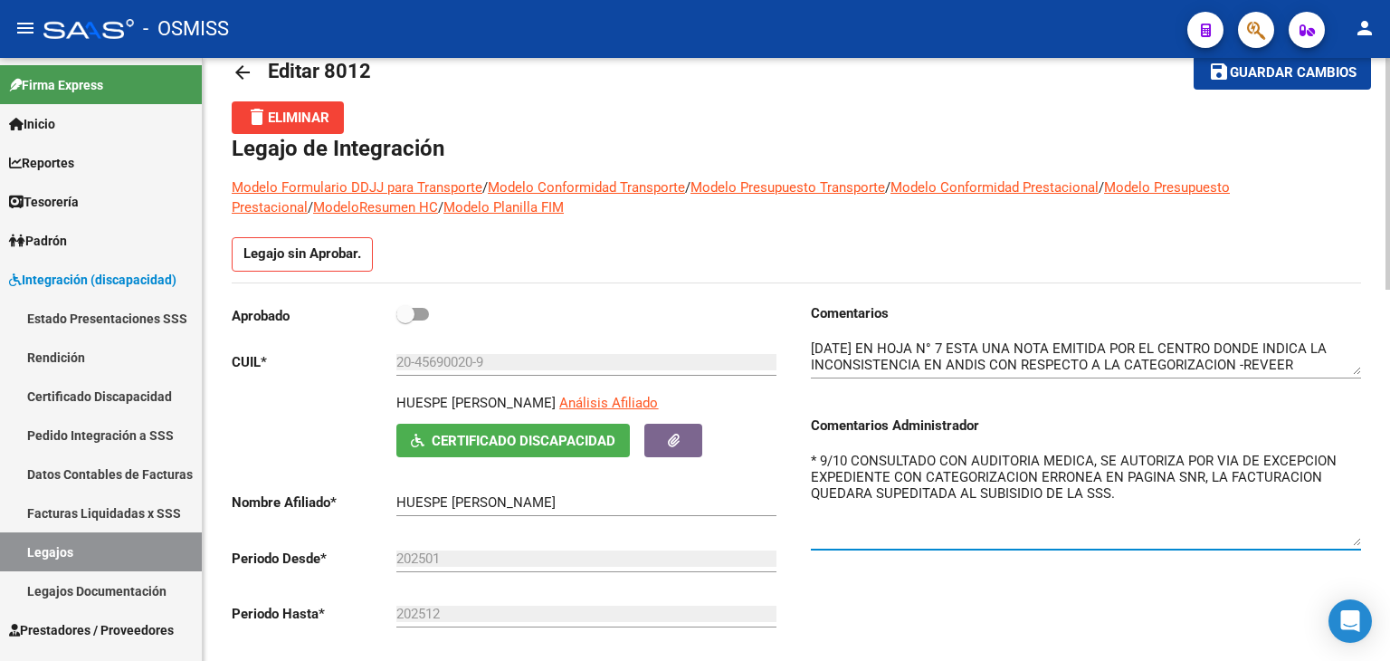
scroll to position [0, 0]
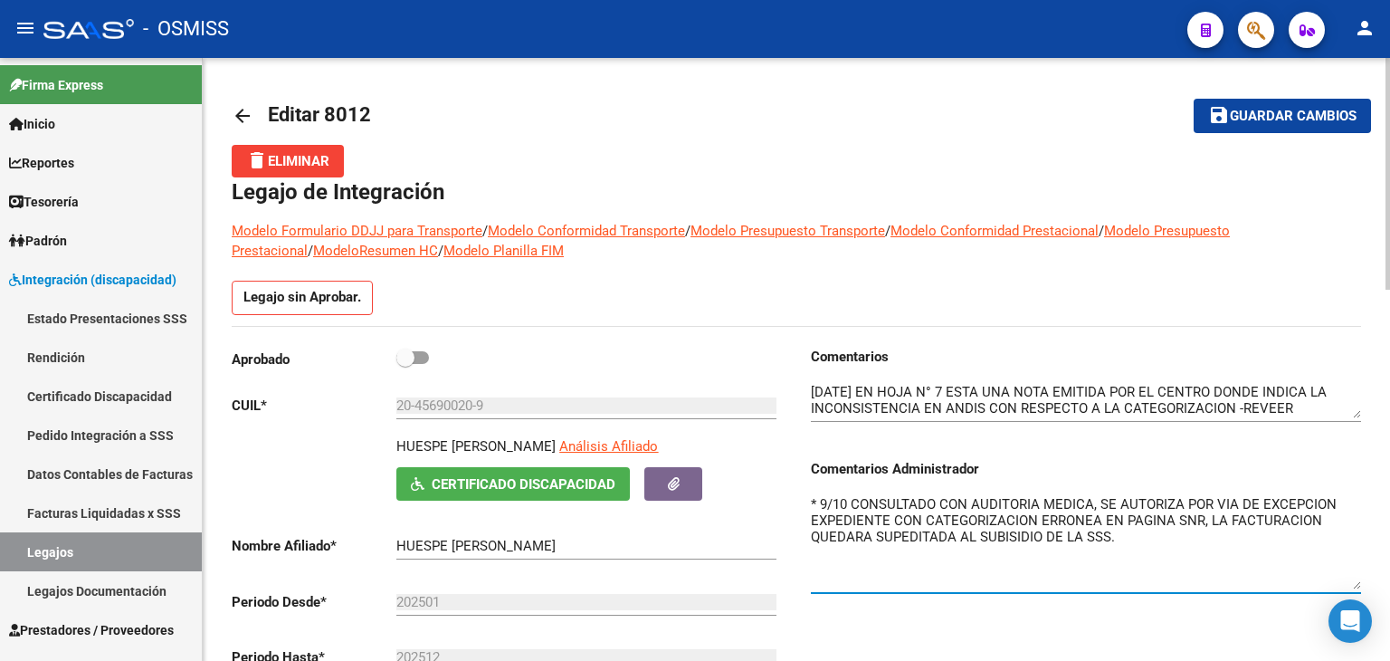
type textarea "* 9/10 CONSULTADO CON AUDITORIA MEDICA, SE AUTORIZA POR VIA DE EXCEPCION EXPEDI…"
click at [1303, 112] on span "Guardar cambios" at bounding box center [1293, 117] width 127 height 16
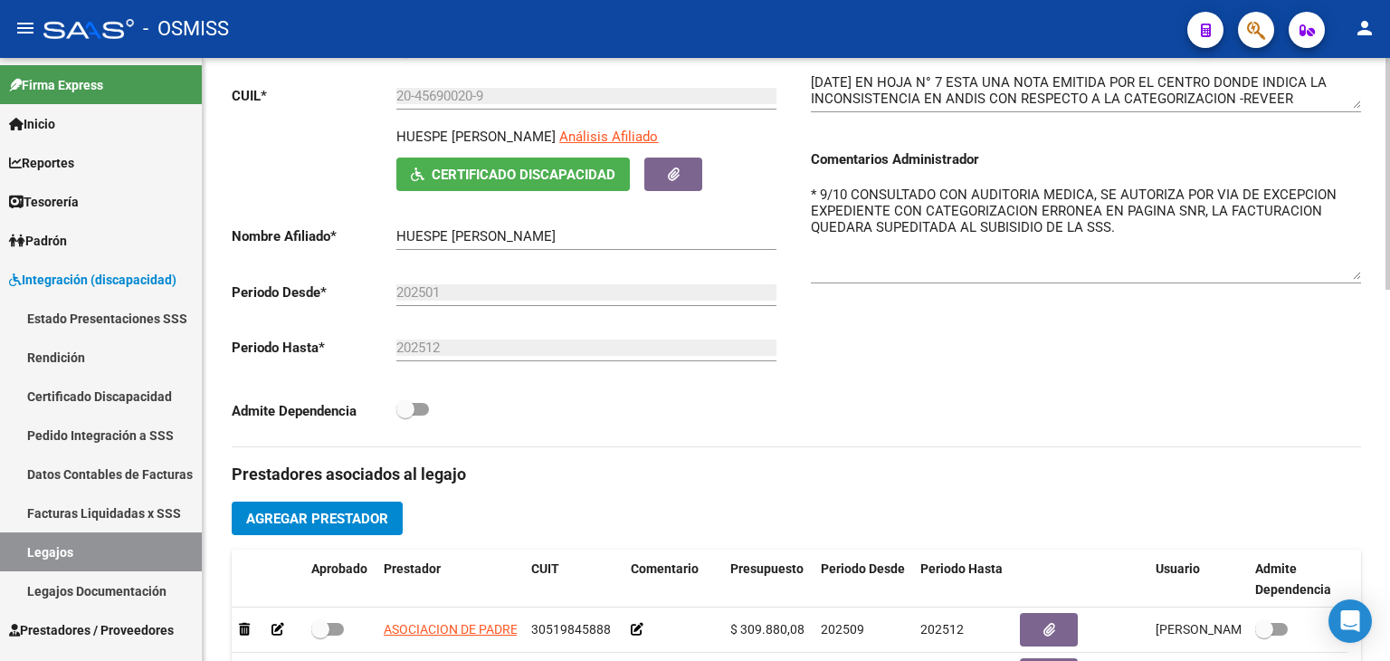
scroll to position [152, 0]
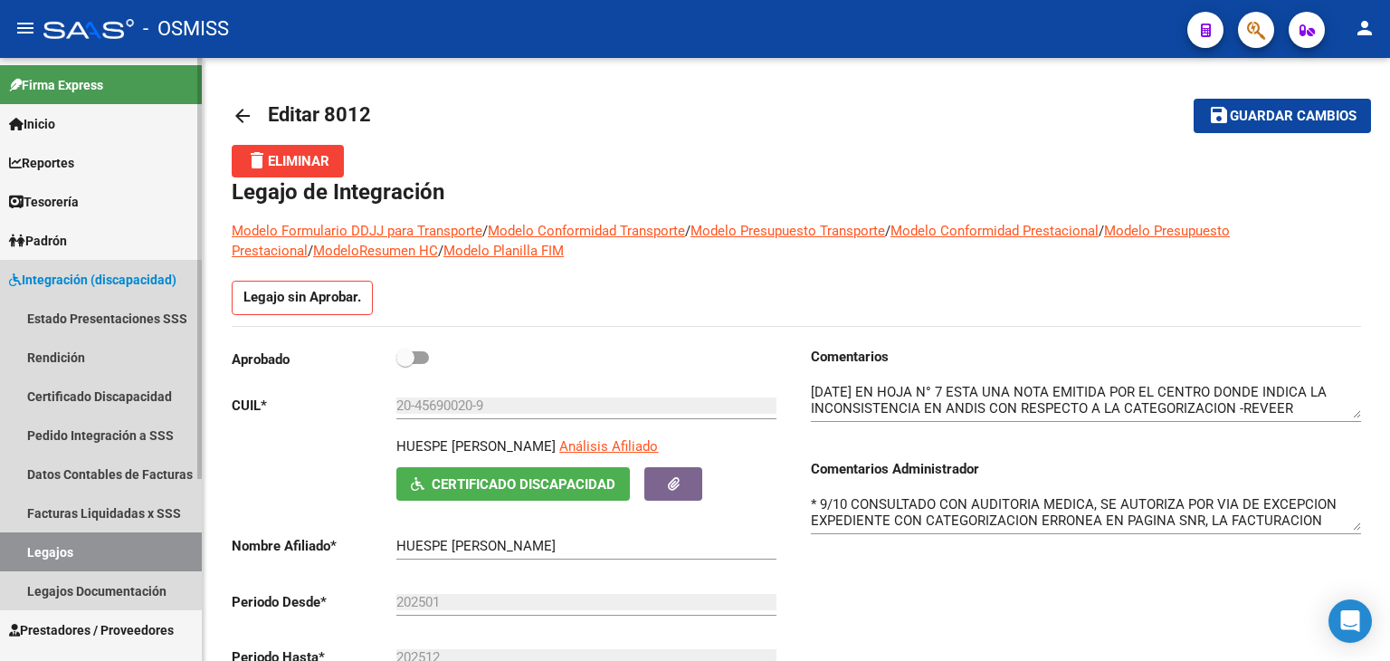
click at [146, 540] on link "Legajos" at bounding box center [101, 551] width 202 height 39
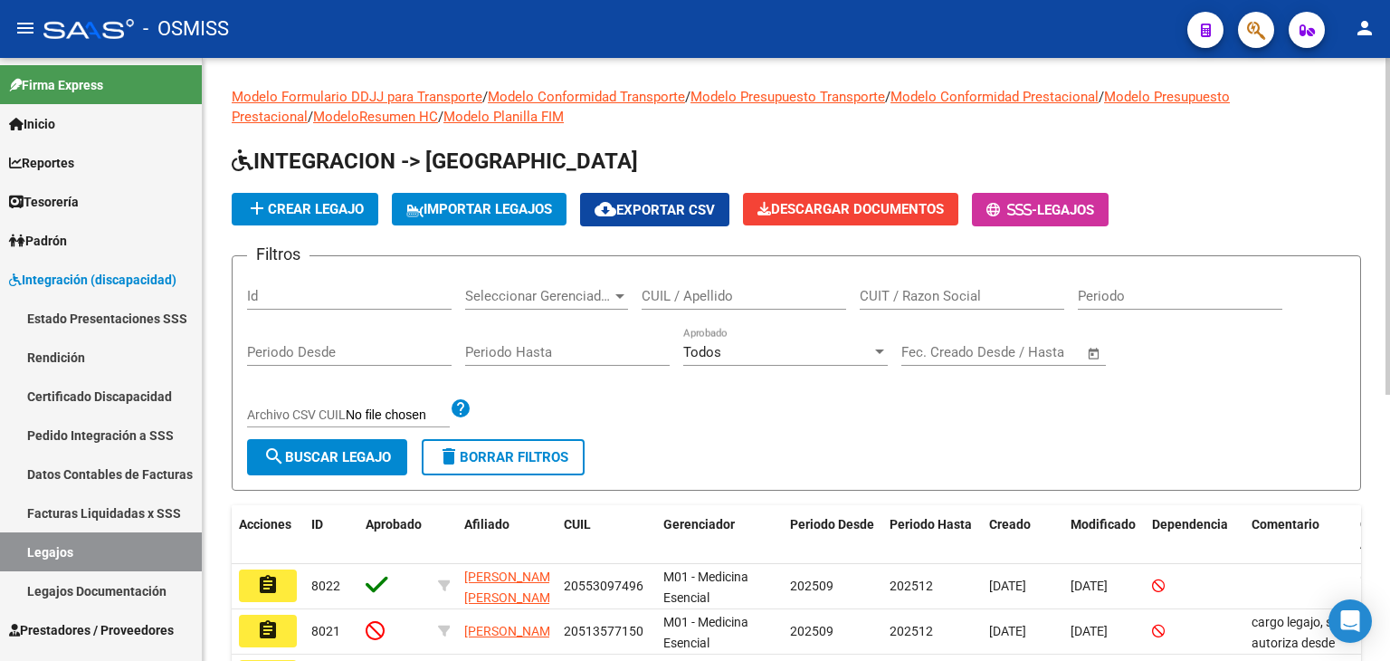
click at [704, 303] on div "CUIL / Apellido" at bounding box center [744, 290] width 205 height 39
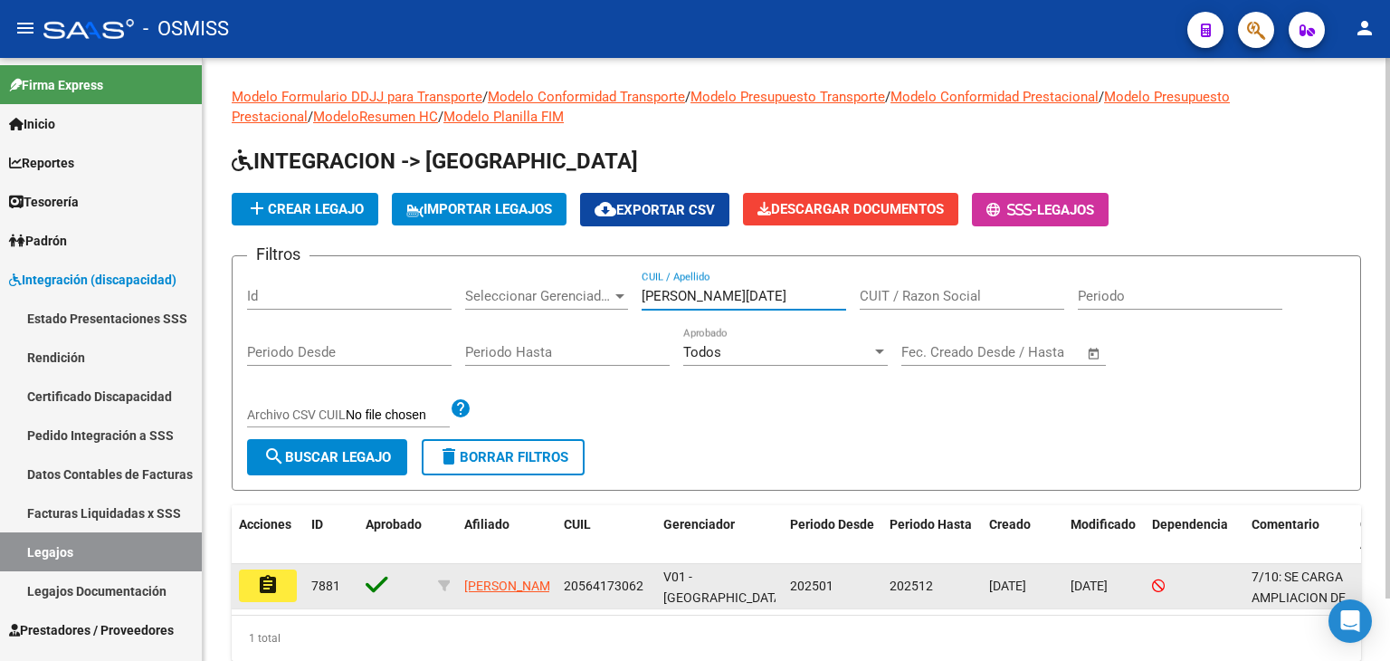
type input "MUÑOZ LUCIA"
click at [273, 574] on mat-icon "assignment" at bounding box center [268, 585] width 22 height 22
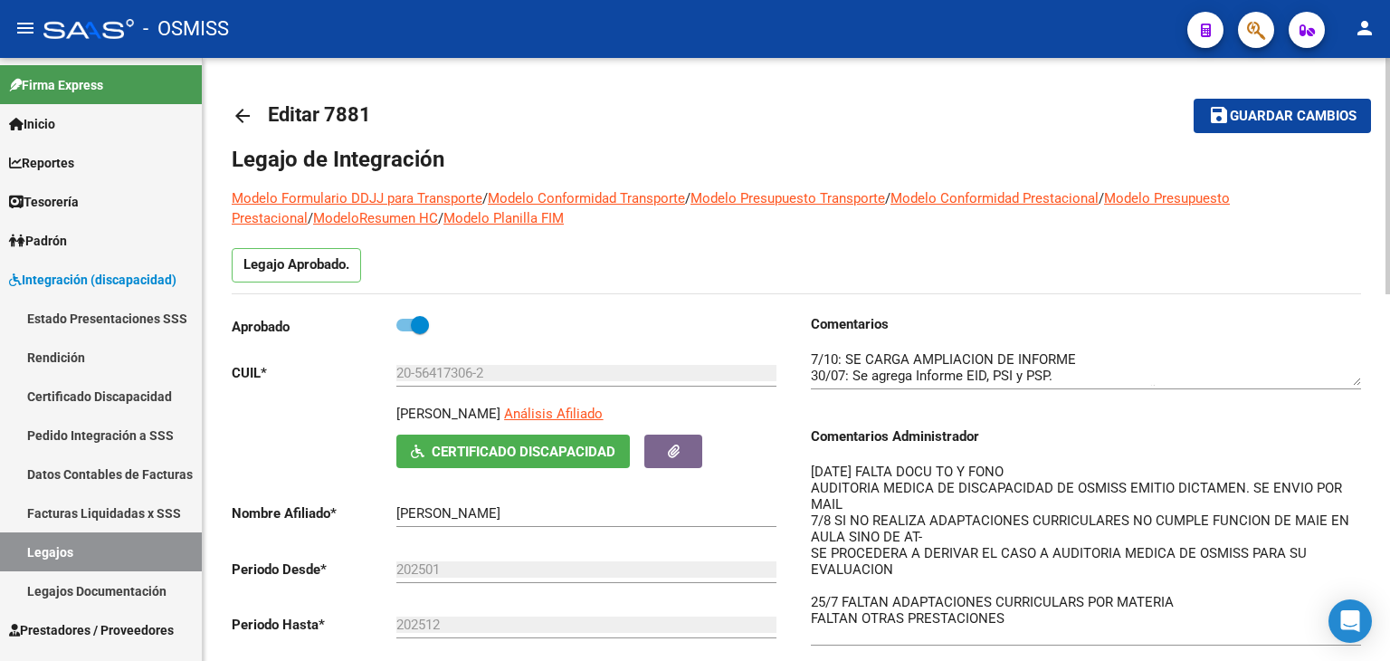
drag, startPoint x: 1352, startPoint y: 492, endPoint x: 1389, endPoint y: 636, distance: 148.6
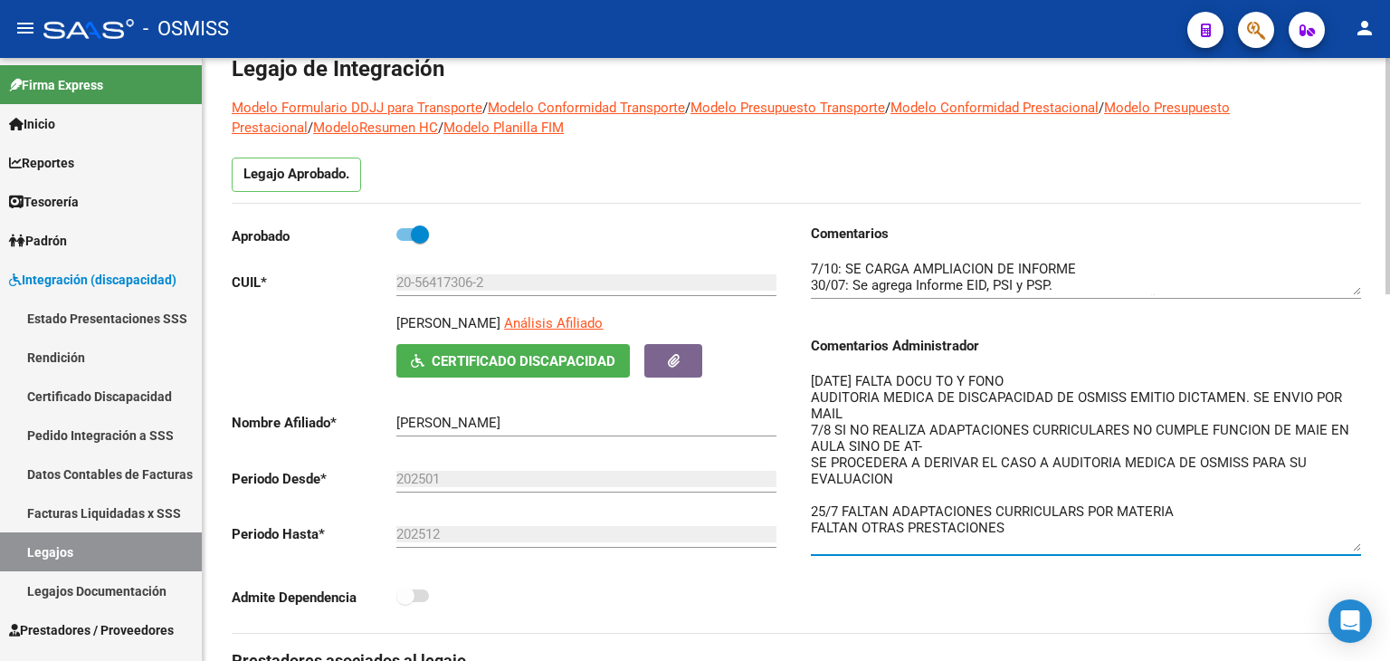
click at [983, 481] on textarea "26/8/25 FALTA DOCU TO Y FONO AUDITORIA MEDICA DE DISCAPACIDAD DE OSMISS EMITIO …" at bounding box center [1086, 461] width 550 height 180
click at [985, 490] on textarea "26/8/25 FALTA DOCU TO Y FONO AUDITORIA MEDICA DE DISCAPACIDAD DE OSMISS EMITIO …" at bounding box center [1086, 461] width 550 height 180
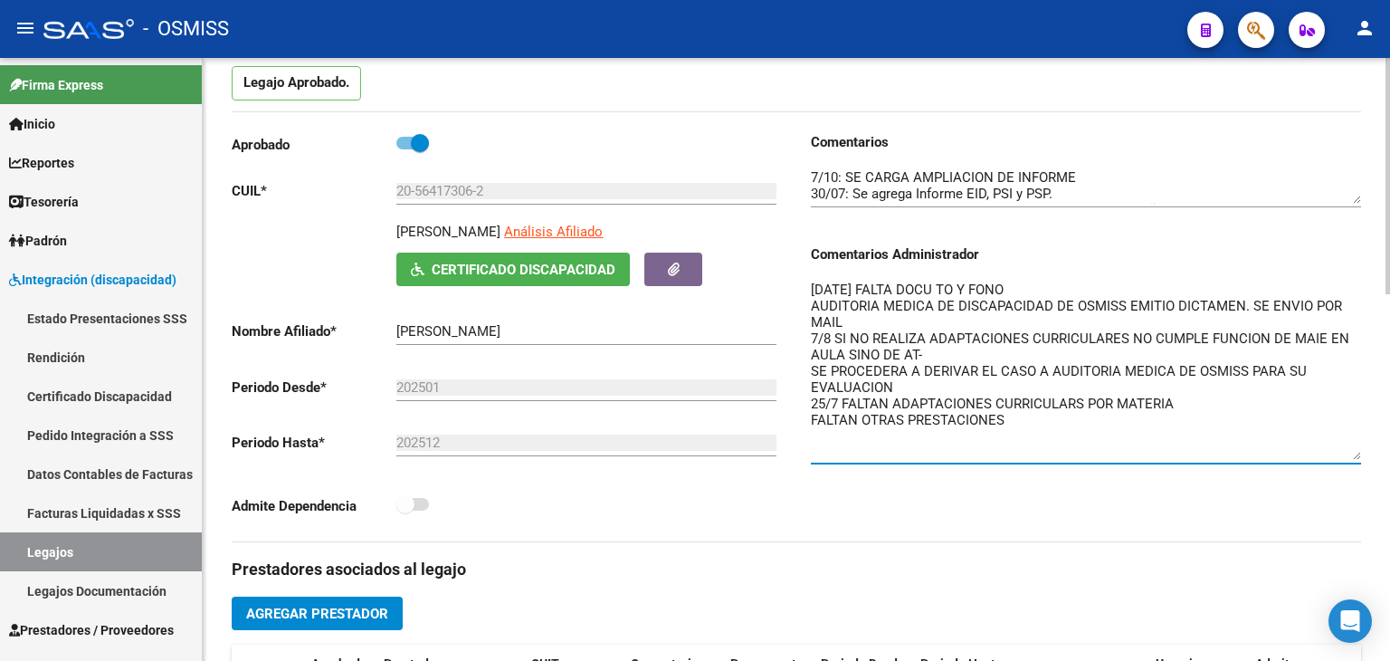
scroll to position [181, 0]
click at [814, 288] on textarea "26/8/25 FALTA DOCU TO Y FONO AUDITORIA MEDICA DE DISCAPACIDAD DE OSMISS EMITIO …" at bounding box center [1086, 371] width 550 height 180
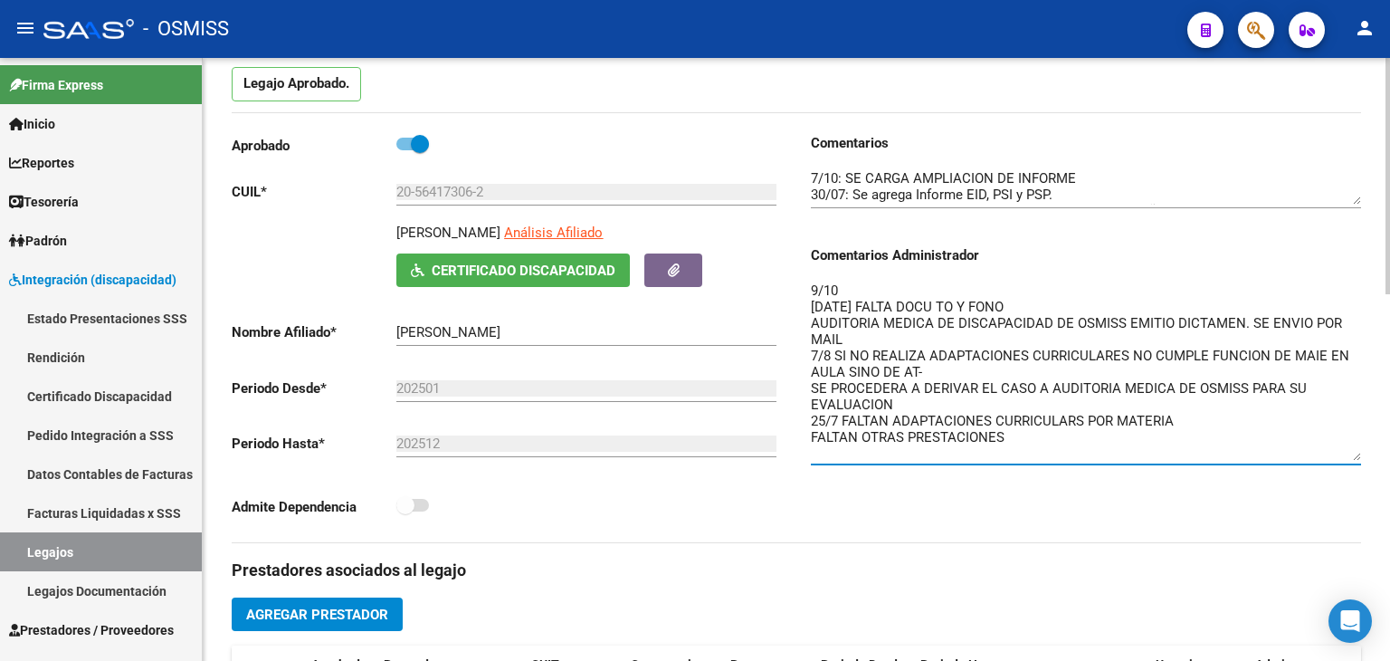
click at [920, 291] on textarea "9/10 26/8/25 FALTA DOCU TO Y FONO AUDITORIA MEDICA DE DISCAPACIDAD DE OSMISS EM…" at bounding box center [1086, 371] width 550 height 180
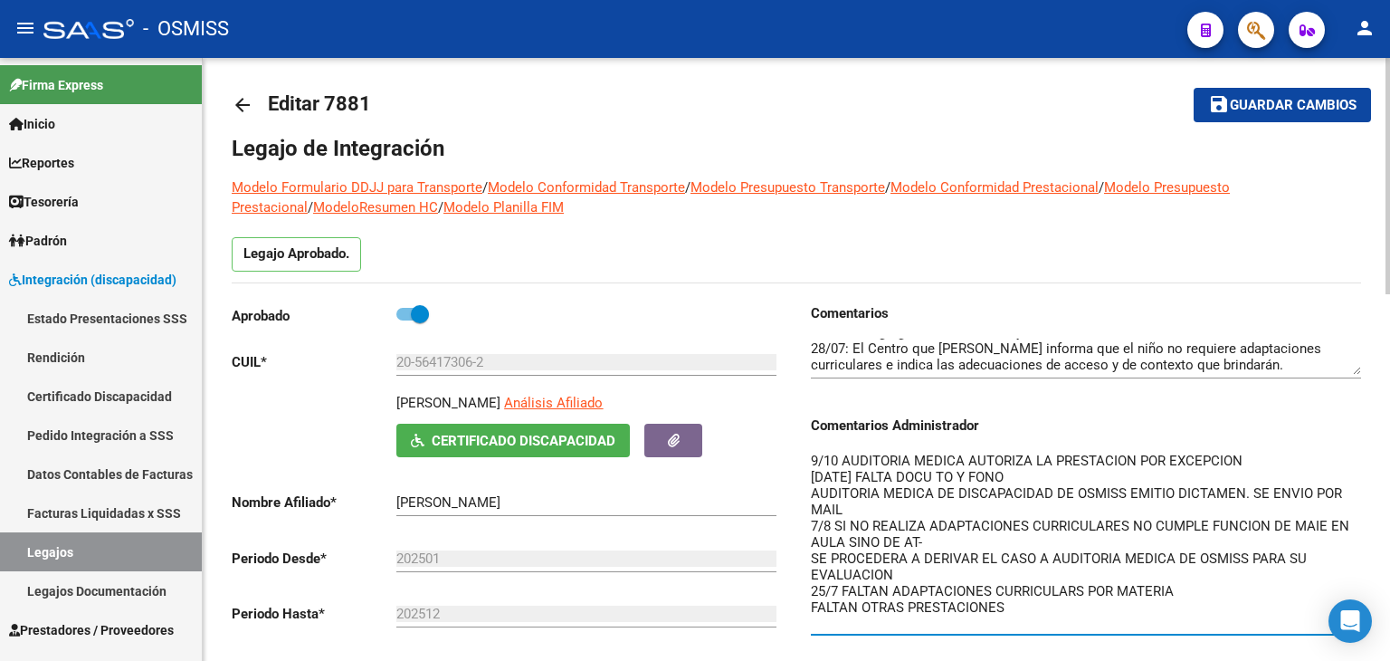
scroll to position [0, 0]
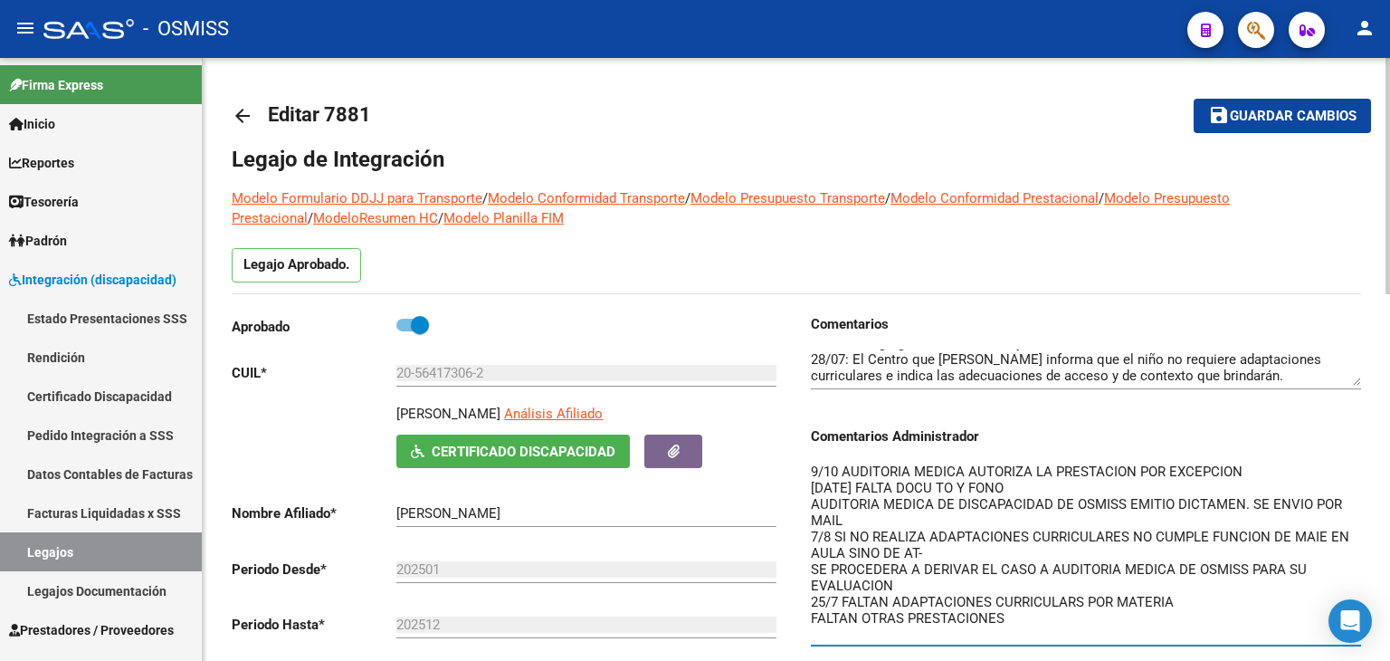
type textarea "9/10 AUDITORIA MEDICA AUTORIZA LA PRESTACION POR EXCEPCION 26/8/25 FALTA DOCU T…"
click at [1277, 109] on span "Guardar cambios" at bounding box center [1293, 117] width 127 height 16
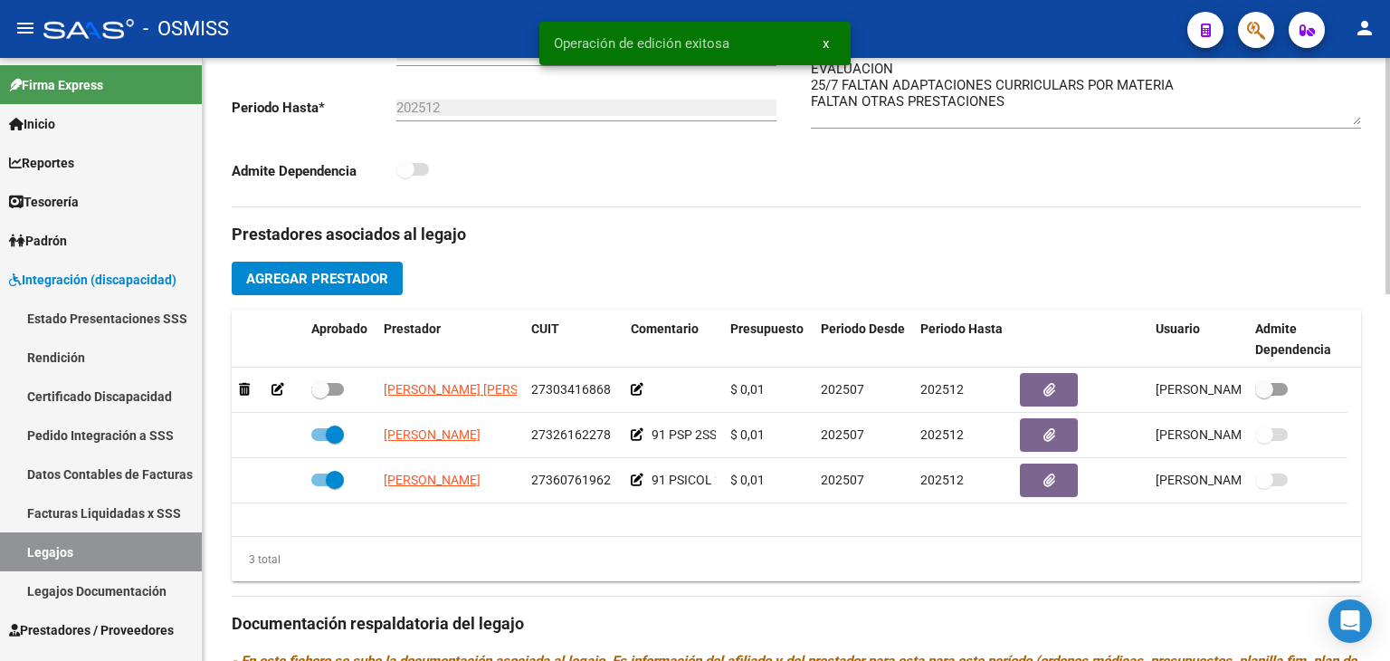
scroll to position [543, 0]
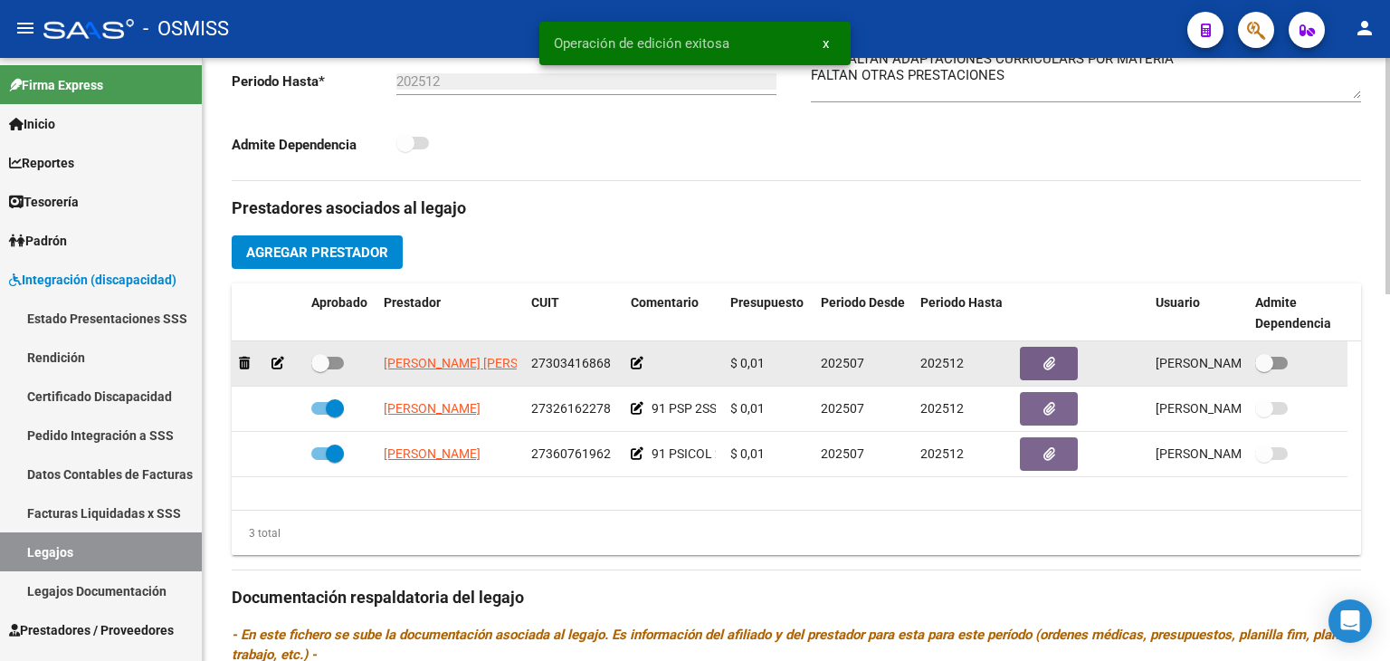
click at [581, 361] on span "27303416868" at bounding box center [571, 363] width 80 height 14
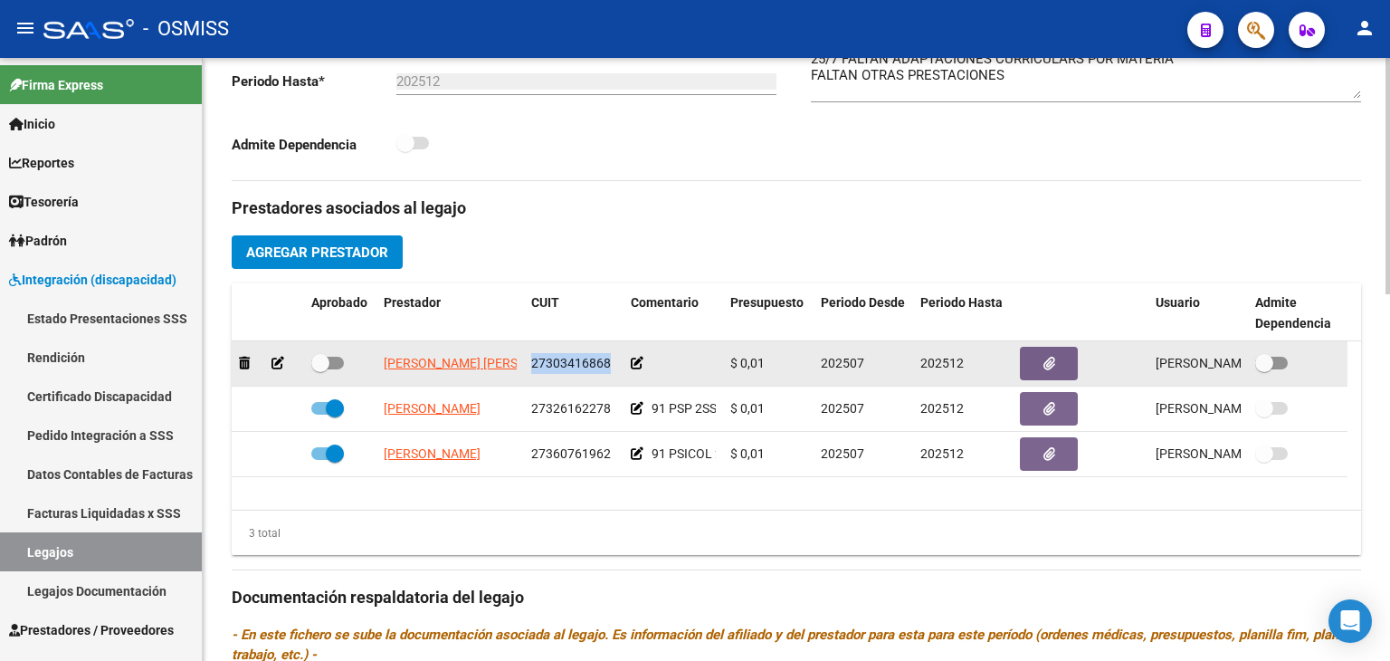
click at [581, 361] on span "27303416868" at bounding box center [571, 363] width 80 height 14
copy span "27303416868"
click at [640, 361] on icon at bounding box center [637, 363] width 13 height 13
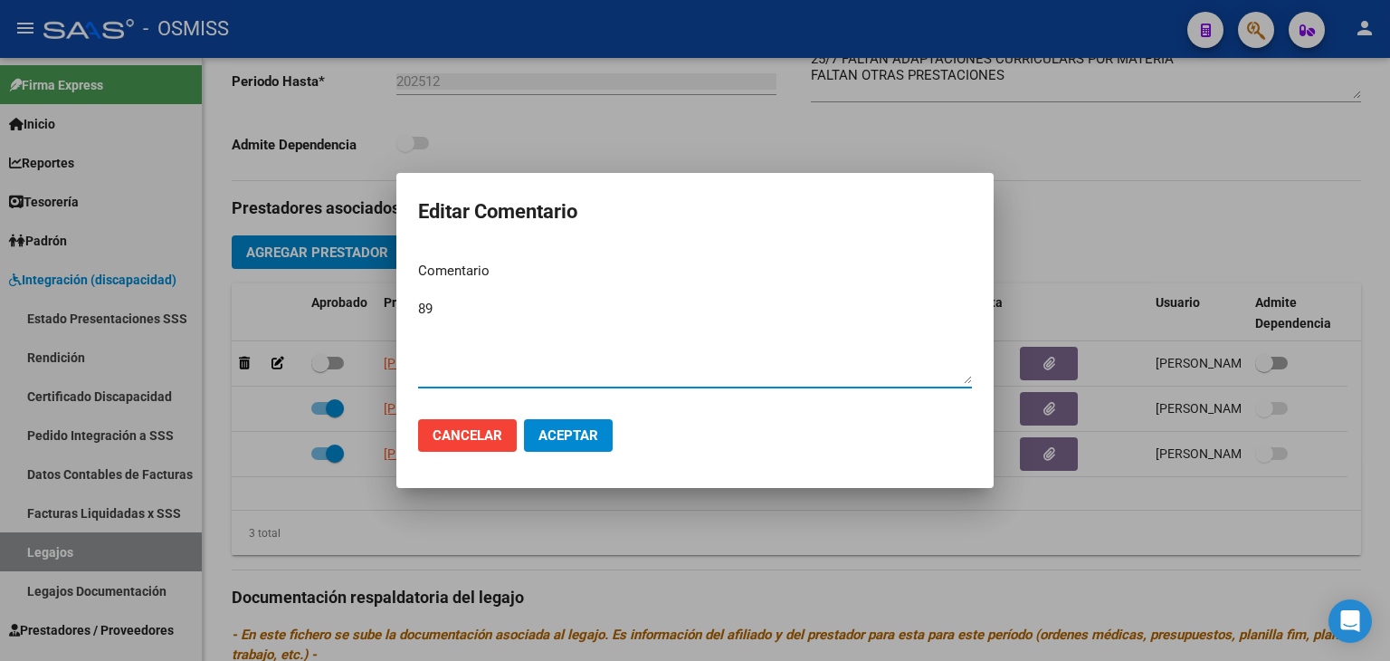
type textarea "89"
click at [569, 434] on span "Aceptar" at bounding box center [568, 435] width 60 height 16
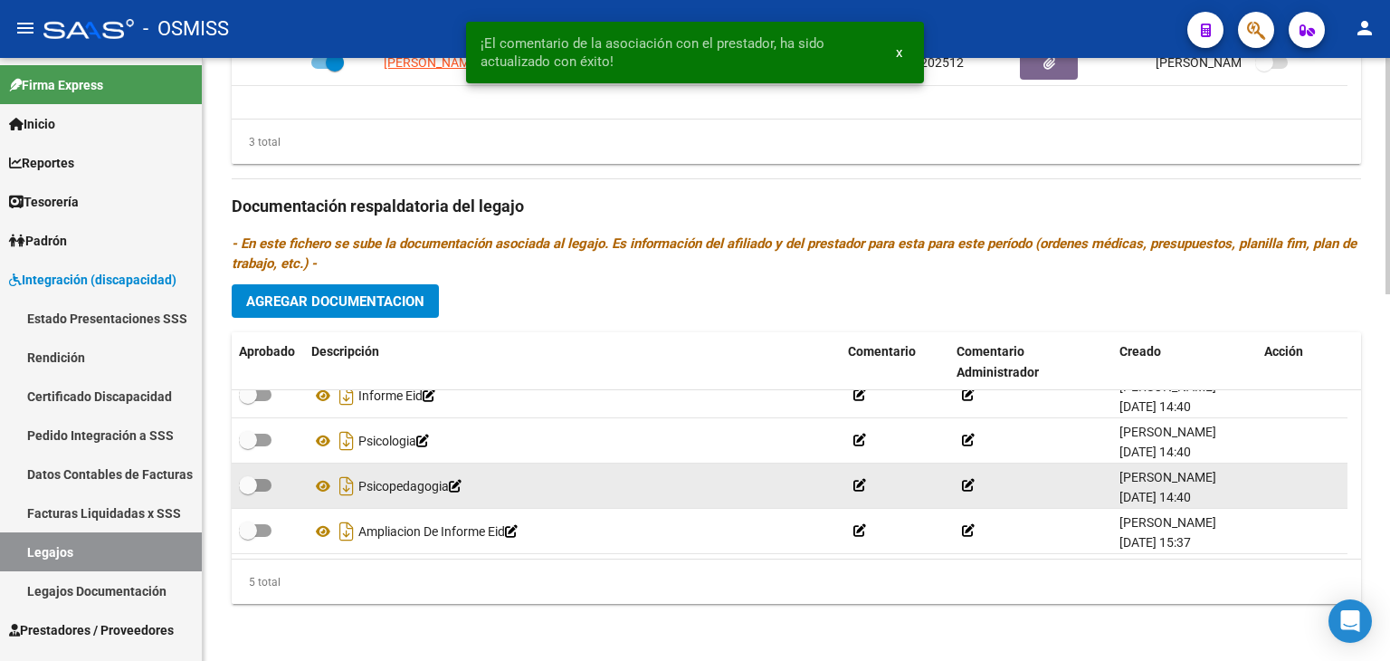
scroll to position [0, 0]
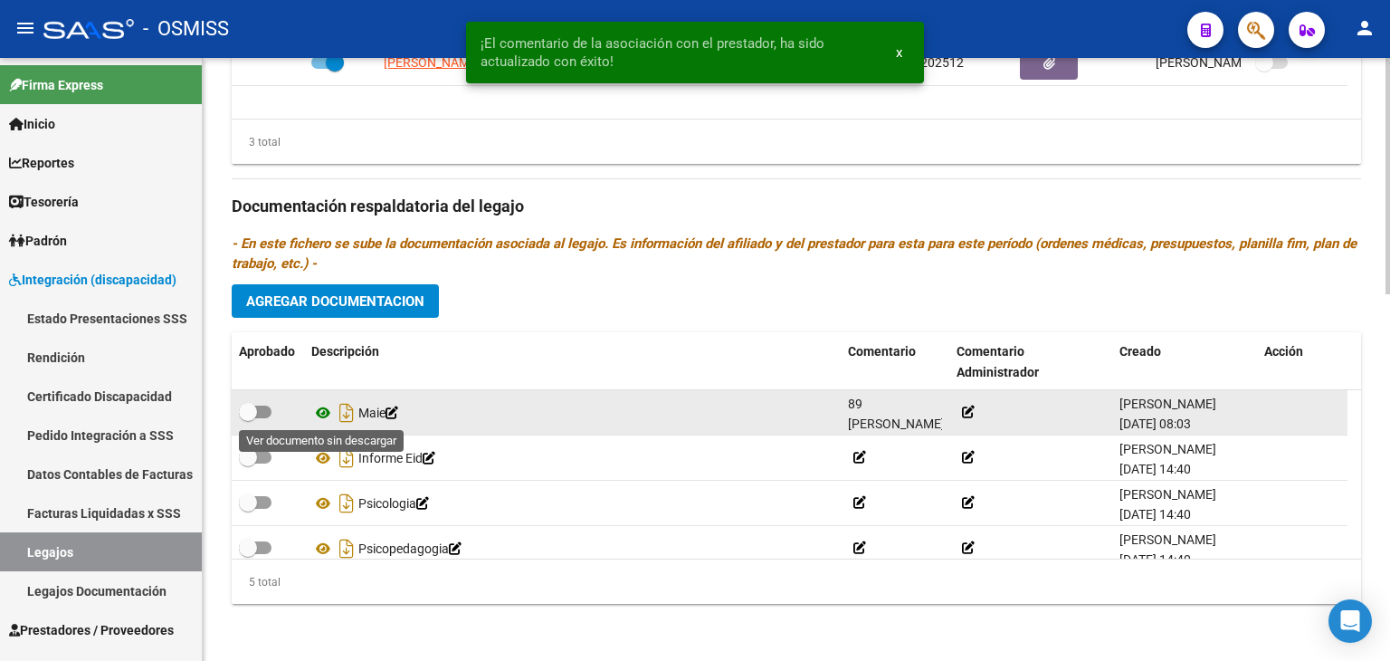
click at [323, 413] on icon at bounding box center [323, 413] width 24 height 22
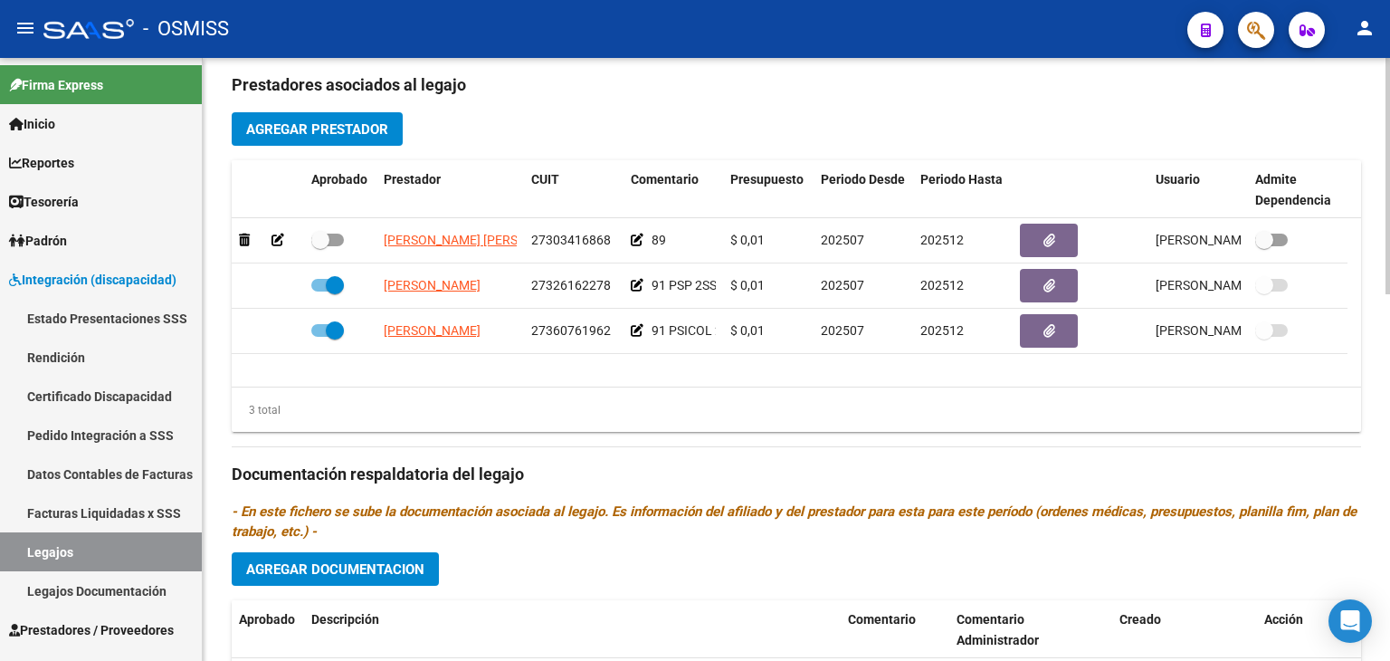
scroll to position [662, 0]
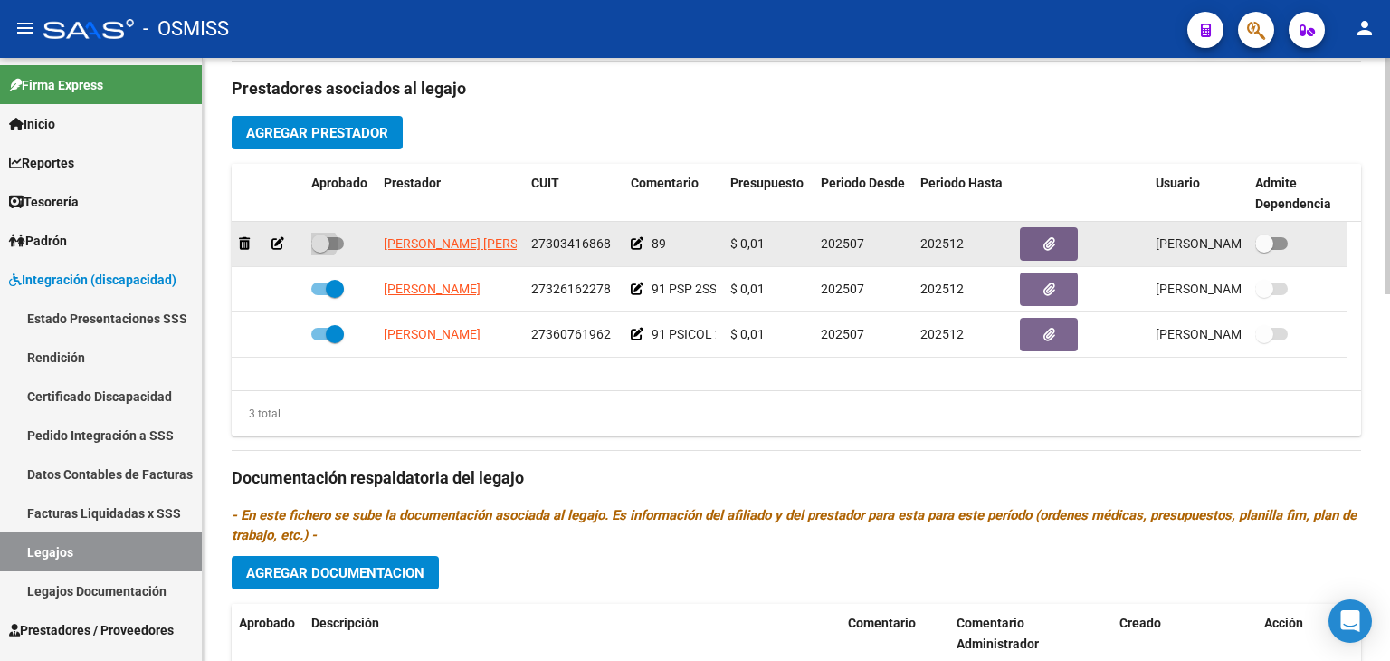
click at [329, 244] on span at bounding box center [327, 243] width 33 height 13
click at [320, 250] on input "checkbox" at bounding box center [319, 250] width 1 height 1
checkbox input "true"
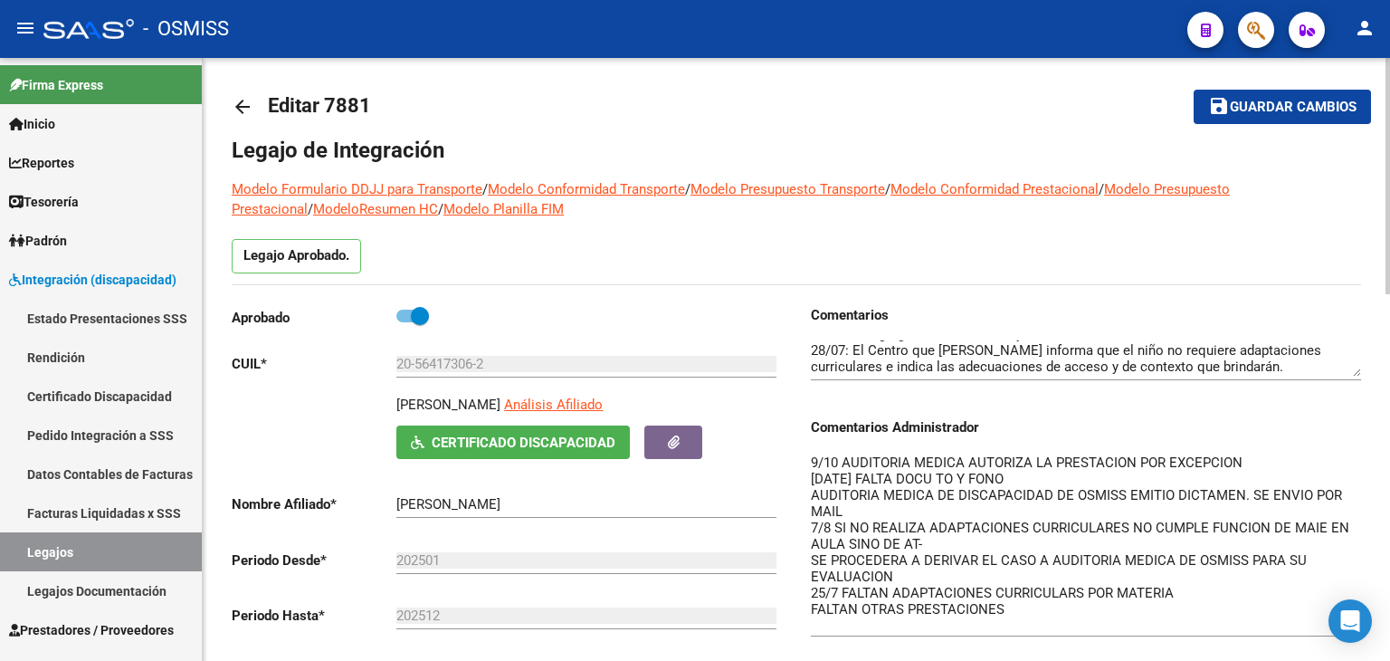
scroll to position [0, 0]
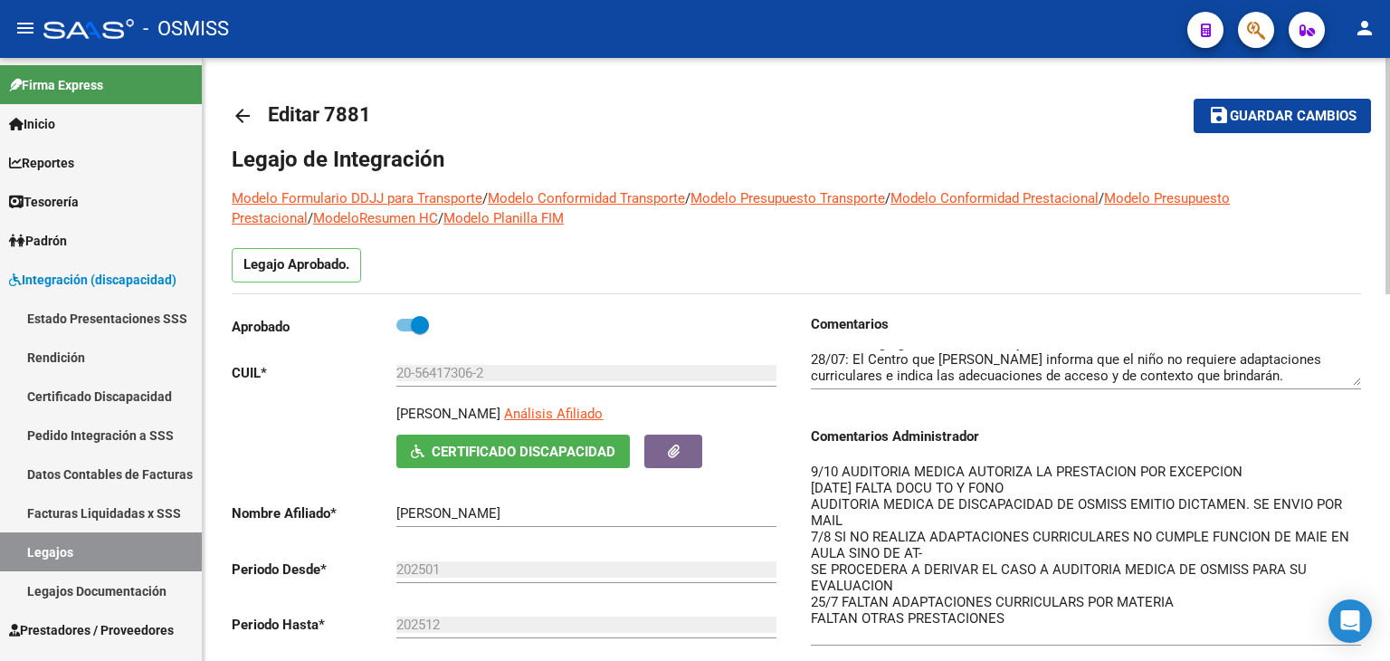
click at [1311, 116] on span "Guardar cambios" at bounding box center [1293, 117] width 127 height 16
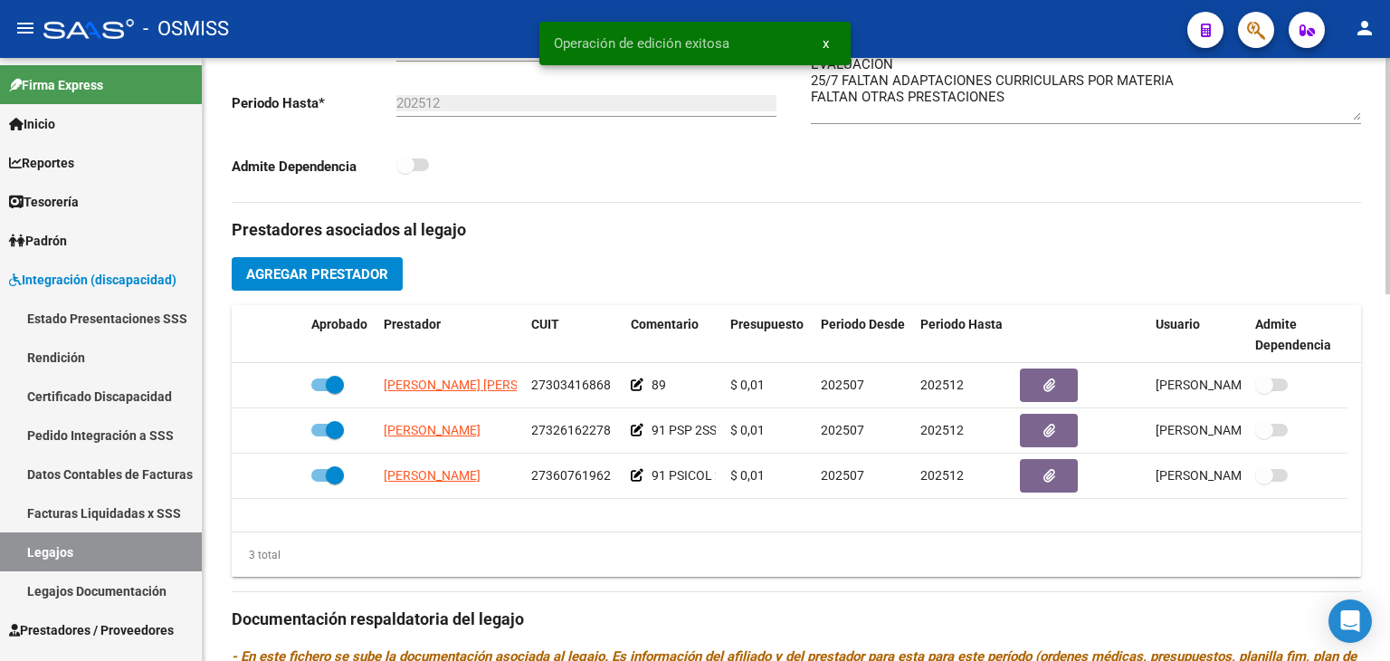
scroll to position [543, 0]
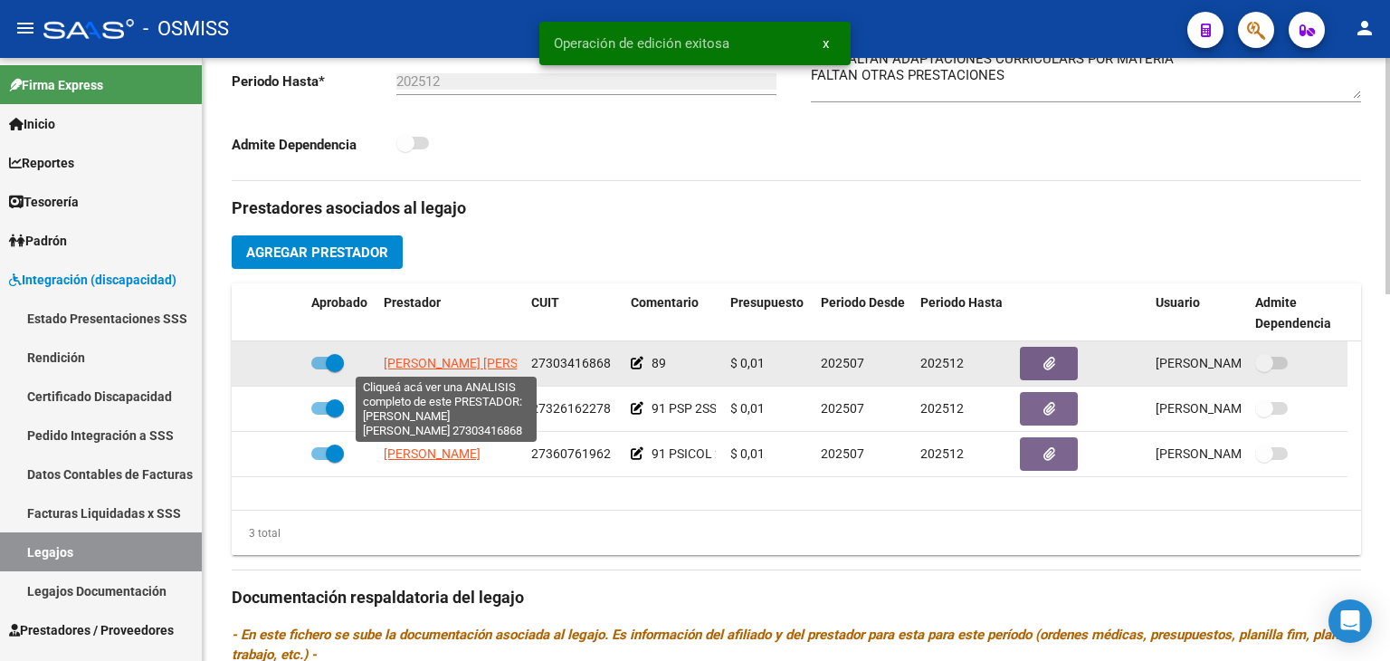
click at [476, 362] on span "[PERSON_NAME] [PERSON_NAME]" at bounding box center [482, 363] width 196 height 14
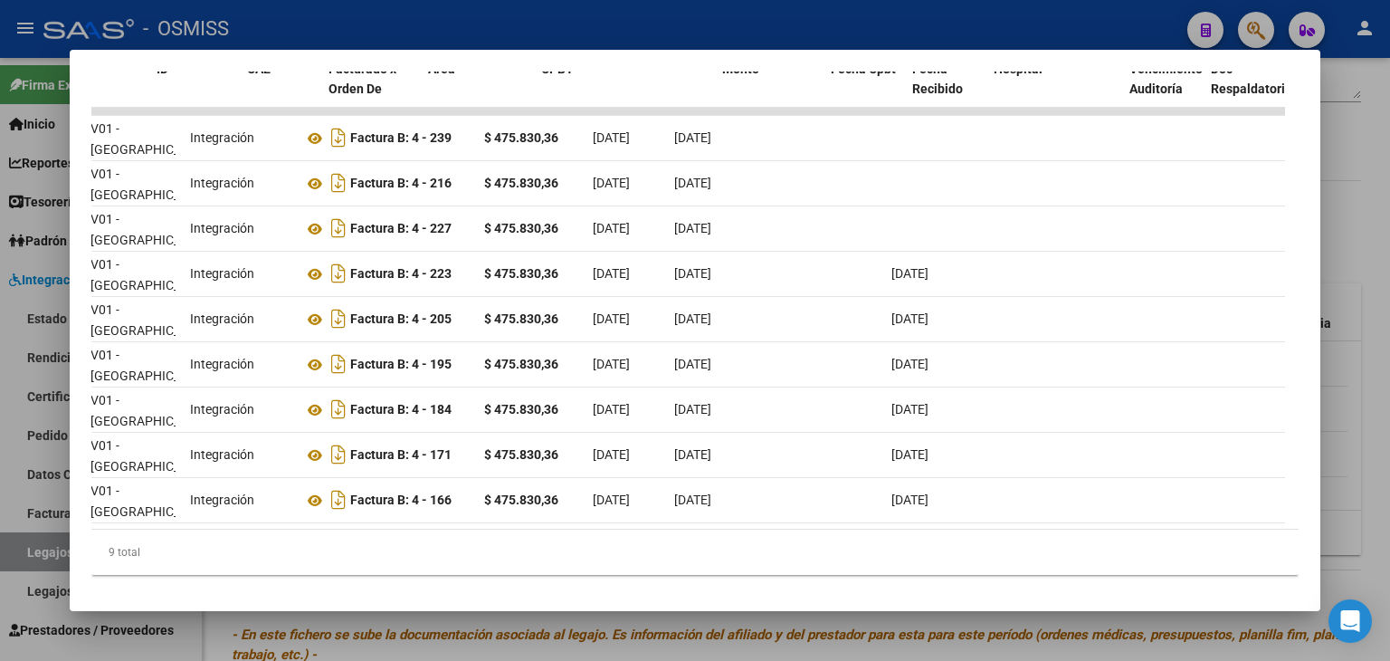
scroll to position [0, 0]
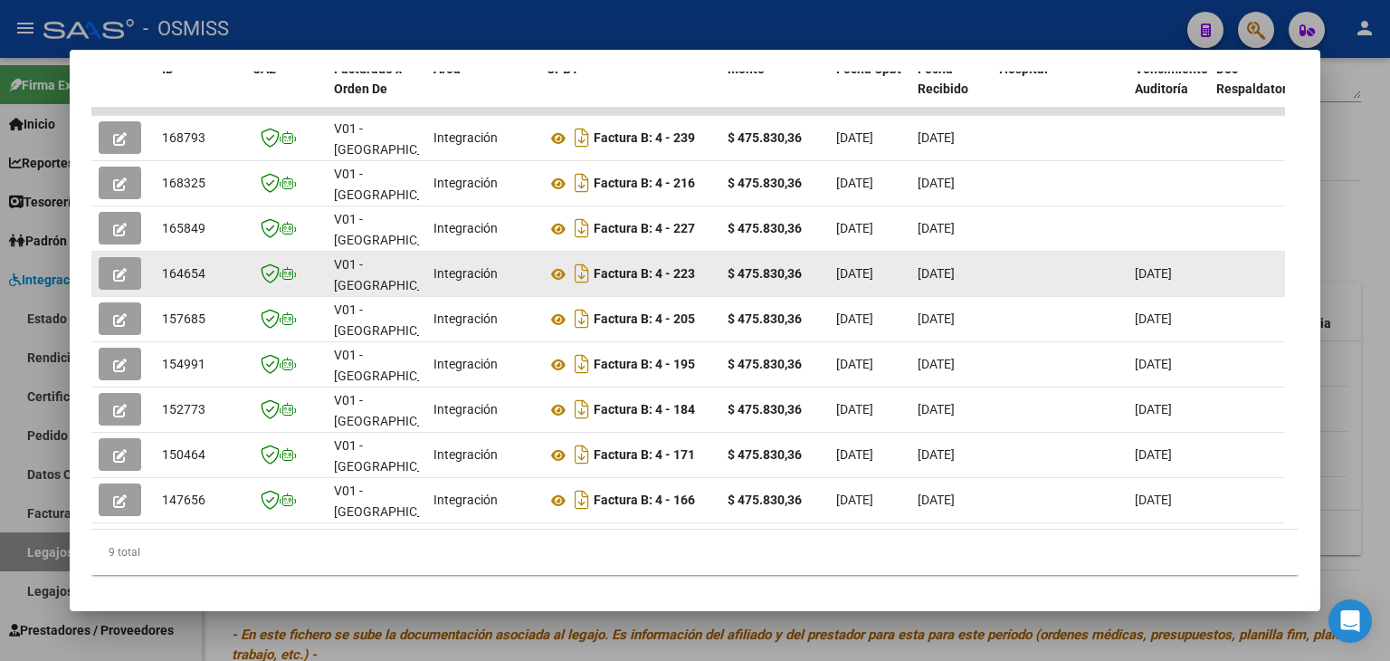
click at [114, 275] on icon "button" at bounding box center [120, 275] width 14 height 14
click at [126, 274] on icon "button" at bounding box center [120, 275] width 14 height 14
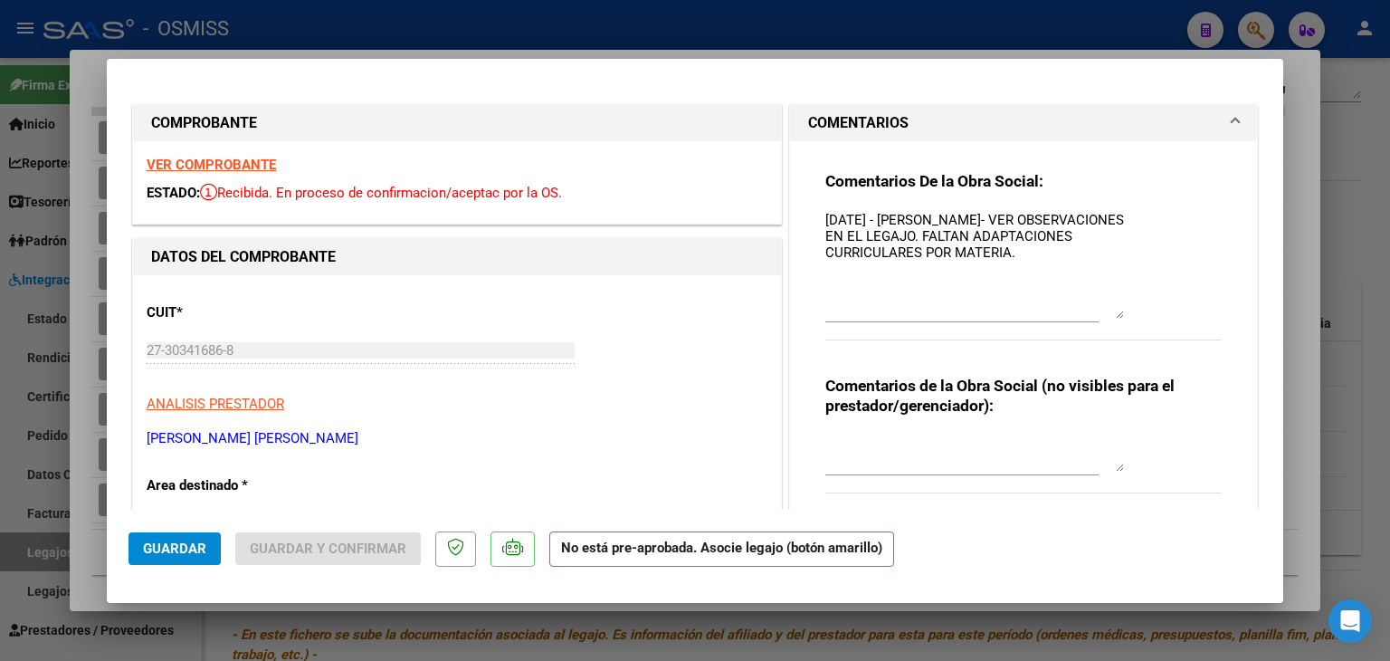
drag, startPoint x: 1110, startPoint y: 243, endPoint x: 1162, endPoint y: 316, distance: 88.9
click at [1162, 316] on div "Comentarios De la Obra Social: 4/09/2025 - MUÑOZ LUCIANO GASTON- VER OBSERVACIO…" at bounding box center [1023, 265] width 396 height 189
click at [812, 218] on div "Comentarios De la Obra Social: 4/09/2025 - MUÑOZ LUCIANO GASTON- VER OBSERVACIO…" at bounding box center [1024, 416] width 424 height 551
click at [825, 222] on textarea "[DATE] - [PERSON_NAME]- VER OBSERVACIONES EN EL LEGAJO. FALTAN ADAPTACIONES CUR…" at bounding box center [974, 264] width 299 height 109
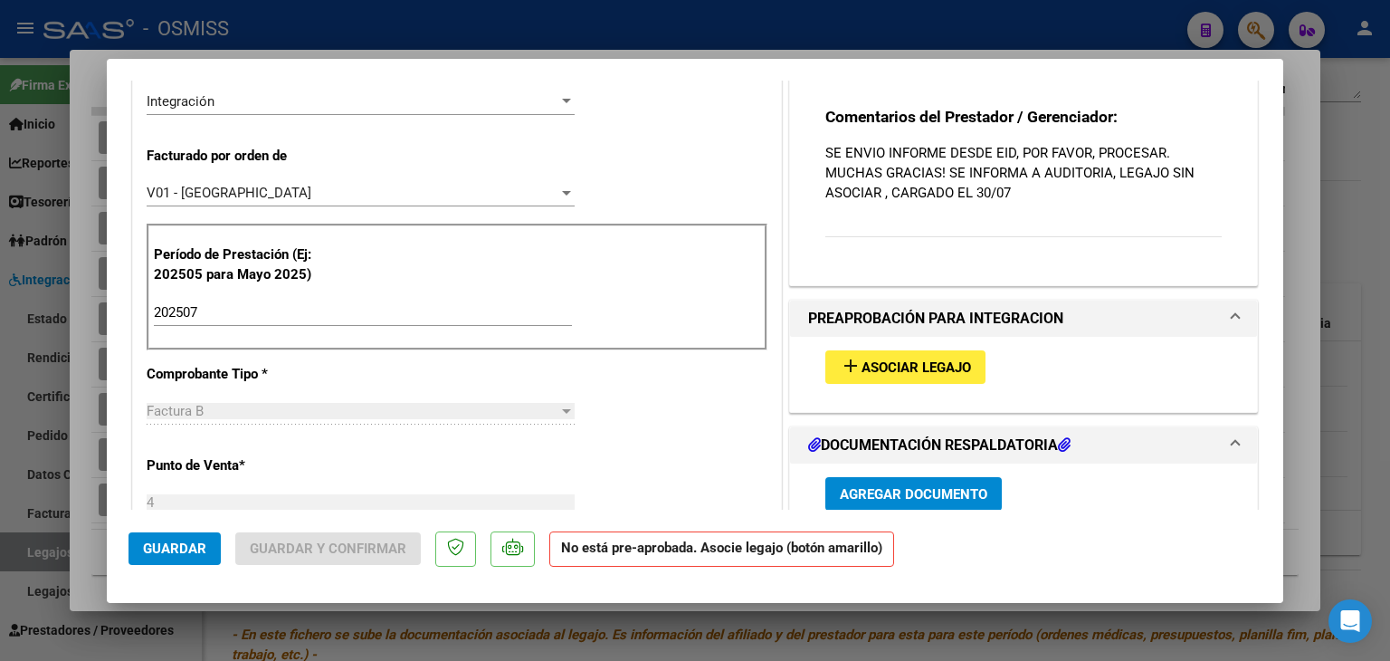
scroll to position [452, 0]
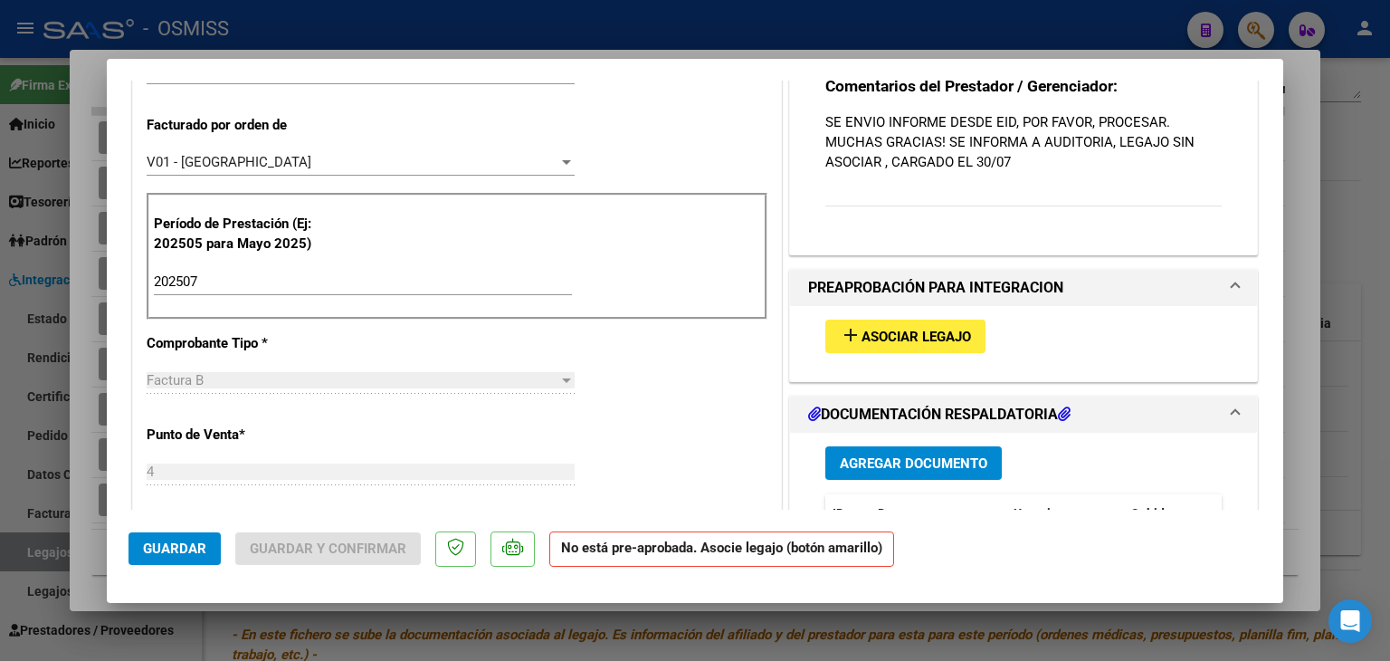
type textarea "OK 4/09/2025 - MUÑOZ LUCIANO GASTON- VER OBSERVACIONES EN EL LEGAJO. FALTAN ADA…"
click at [933, 351] on button "add Asociar Legajo" at bounding box center [905, 335] width 160 height 33
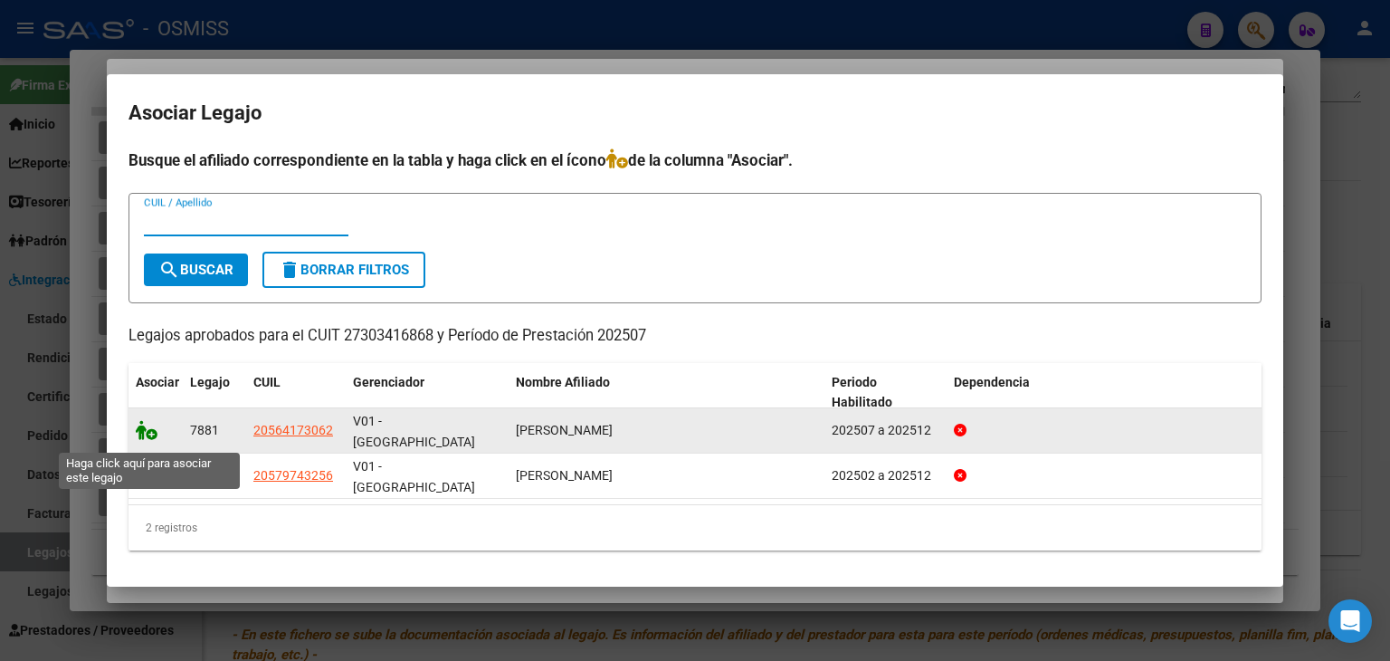
click at [148, 434] on icon at bounding box center [147, 430] width 22 height 20
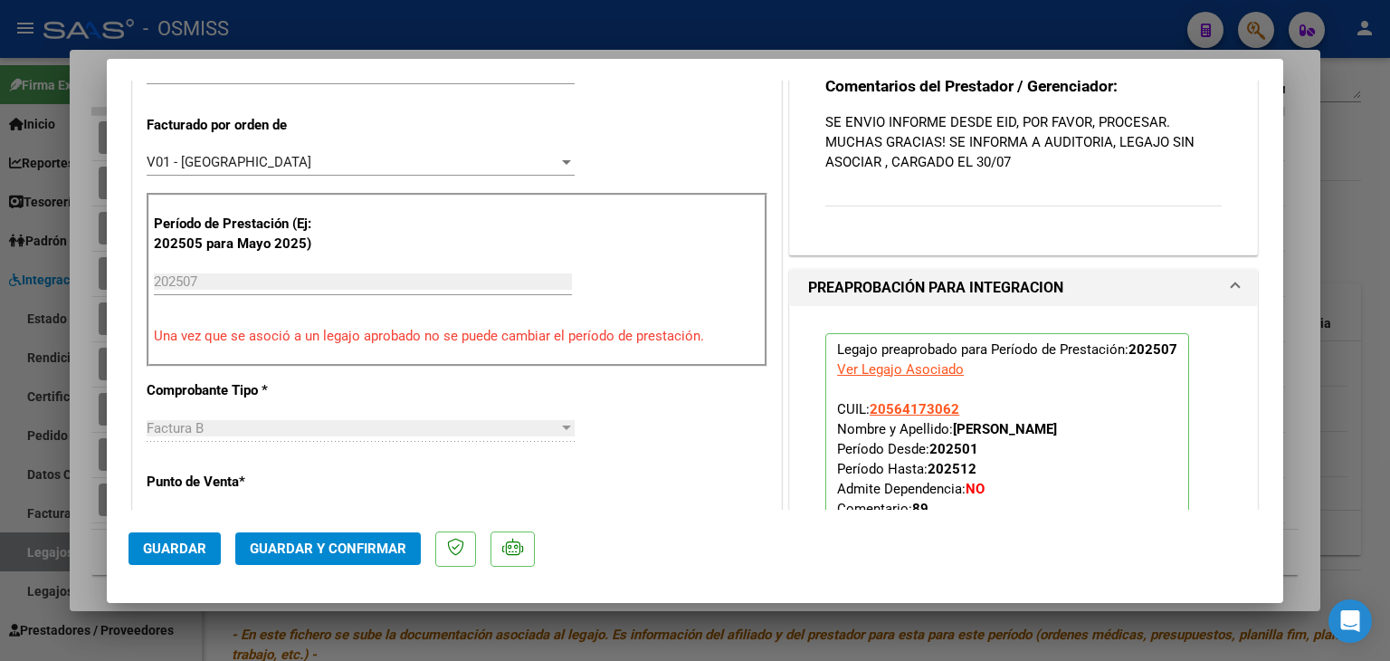
click at [192, 549] on span "Guardar" at bounding box center [174, 548] width 63 height 16
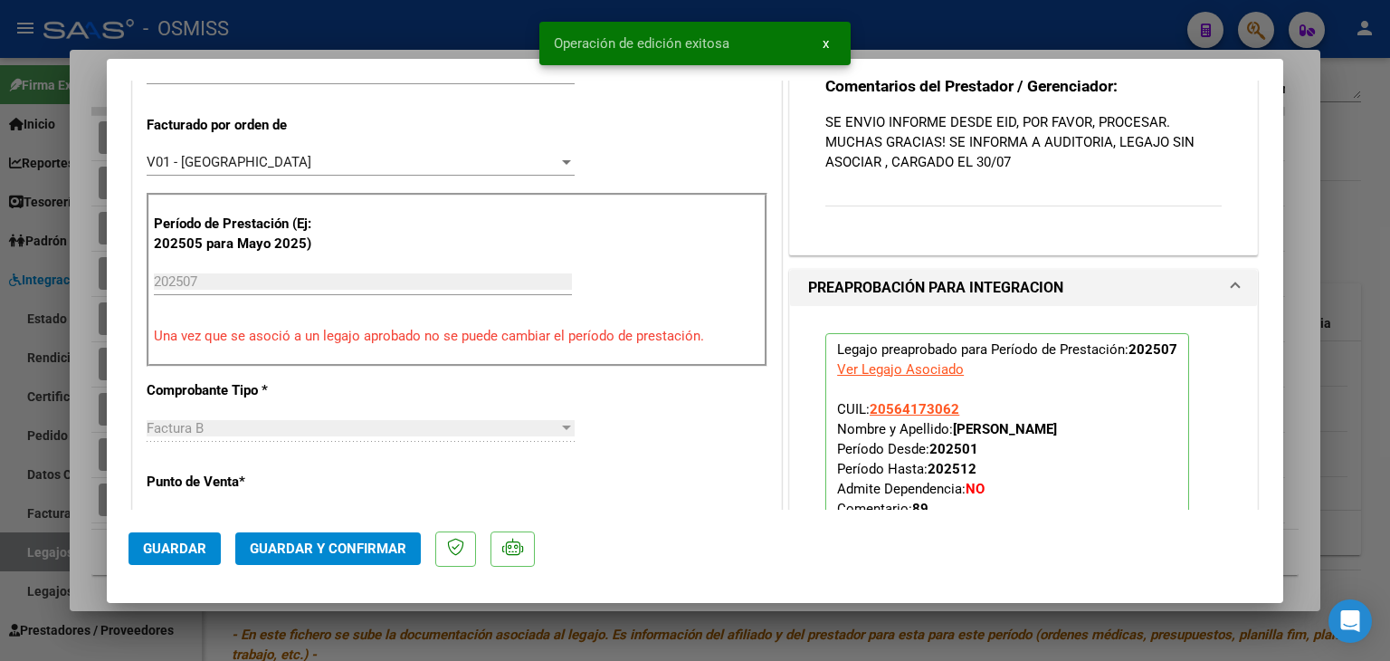
click at [671, 614] on div at bounding box center [695, 330] width 1390 height 661
type input "$ 0,00"
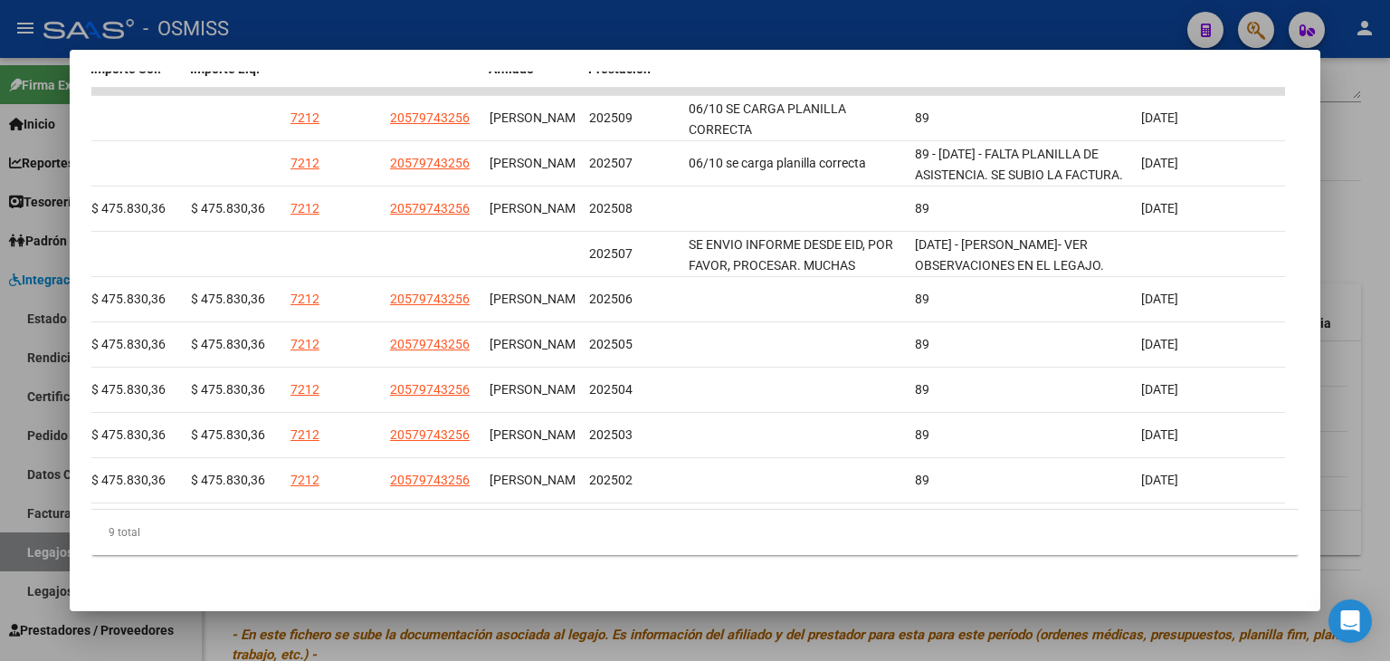
scroll to position [0, 2678]
click at [754, 616] on div at bounding box center [695, 330] width 1390 height 661
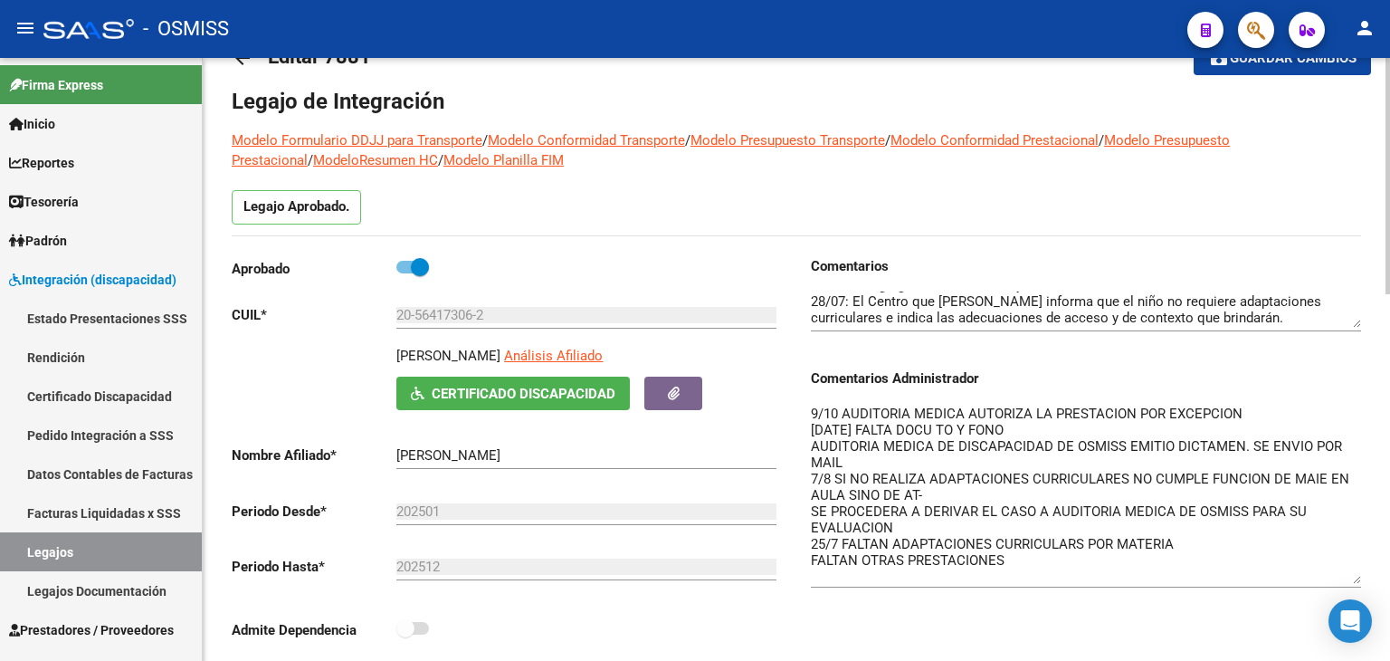
scroll to position [0, 0]
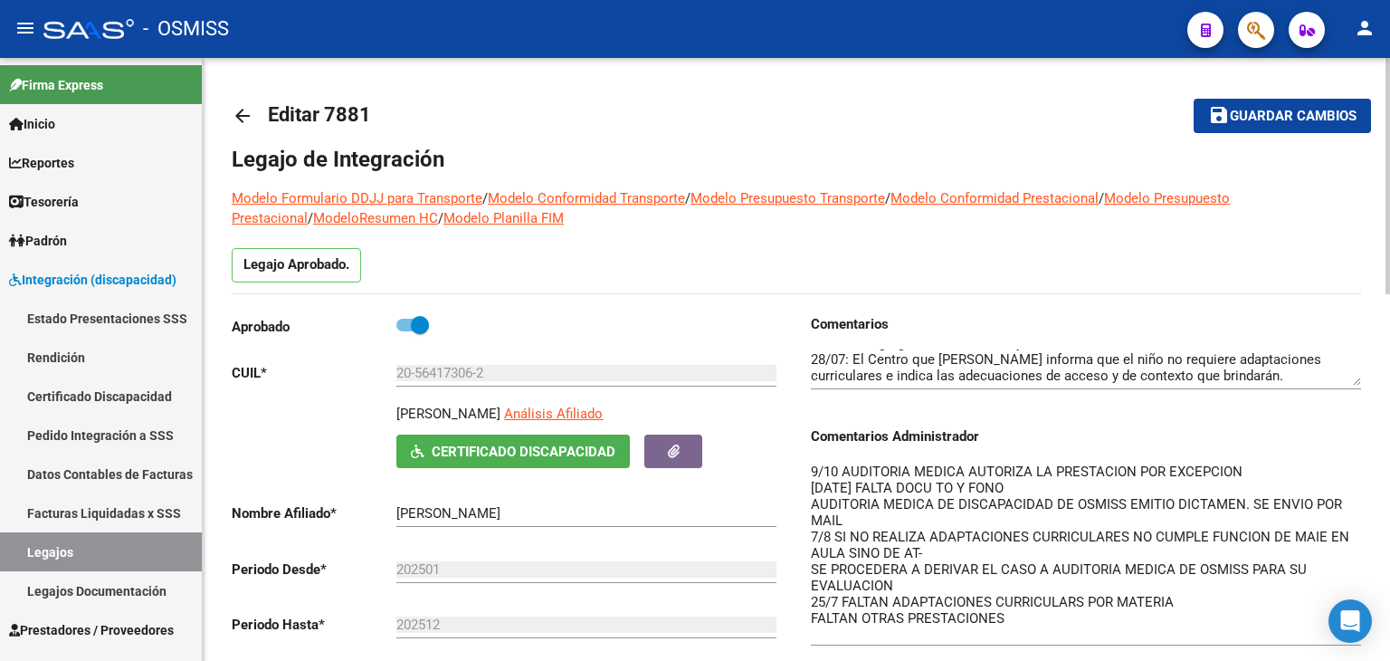
click at [1313, 122] on span "Guardar cambios" at bounding box center [1293, 117] width 127 height 16
click at [82, 547] on link "Legajos" at bounding box center [101, 551] width 202 height 39
